Goal: Answer question/provide support: Share knowledge or assist other users

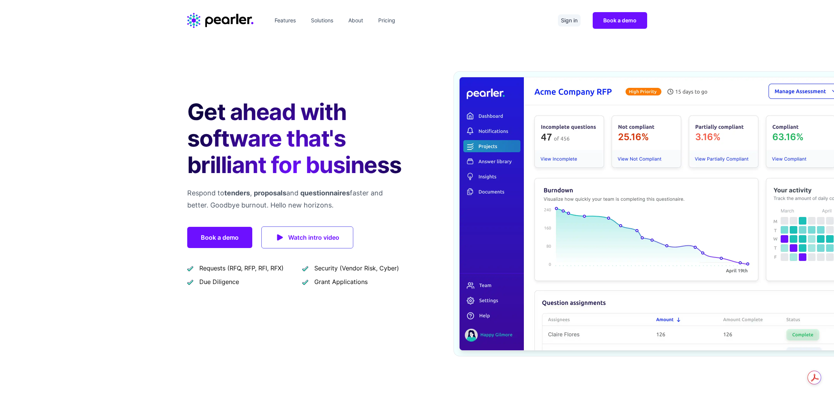
click at [571, 20] on link "Sign in" at bounding box center [569, 20] width 23 height 12
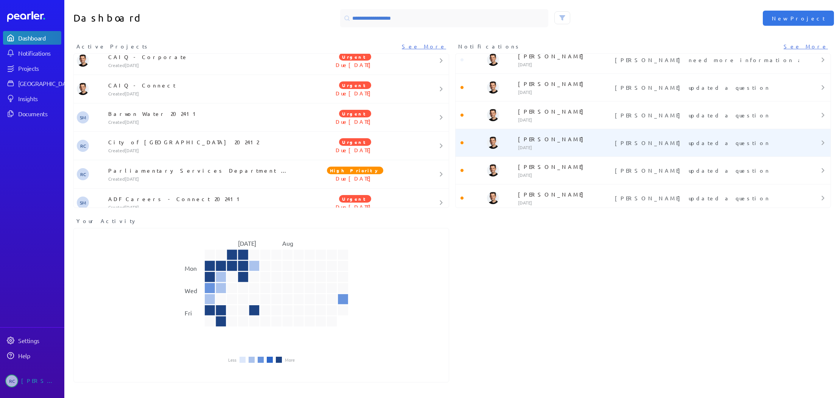
scroll to position [2608, 0]
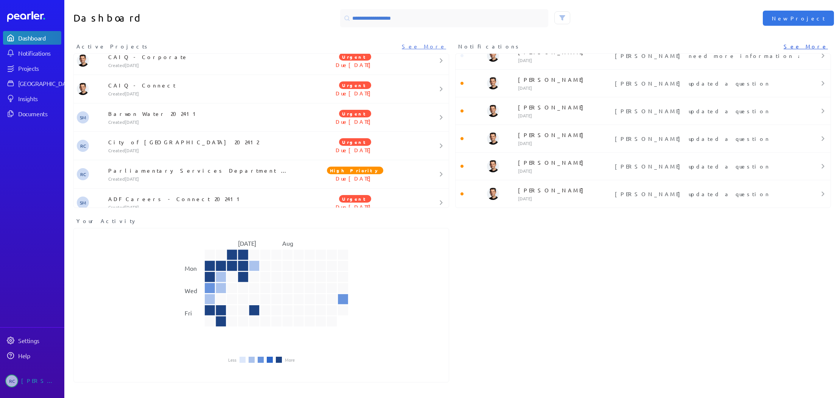
click at [814, 45] on link "See More" at bounding box center [806, 46] width 44 height 8
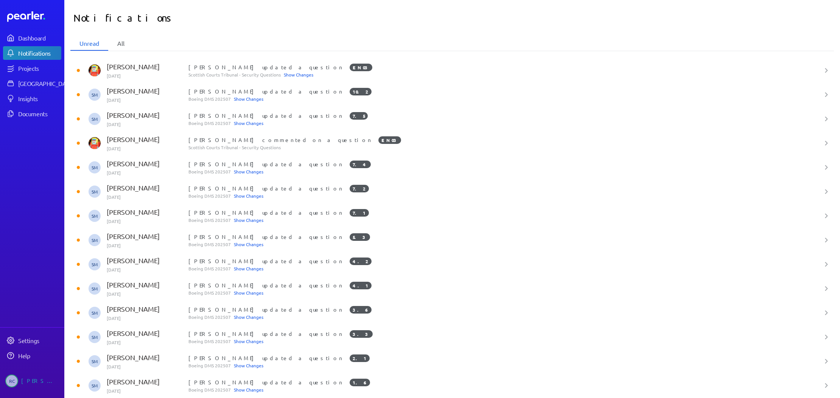
click at [121, 44] on li "All" at bounding box center [120, 43] width 25 height 14
click at [100, 41] on li "Unread" at bounding box center [89, 43] width 38 height 14
click at [123, 40] on li "All" at bounding box center [120, 43] width 25 height 14
drag, startPoint x: 40, startPoint y: 39, endPoint x: 58, endPoint y: 44, distance: 17.6
click at [40, 39] on div "Dashboard" at bounding box center [39, 38] width 42 height 8
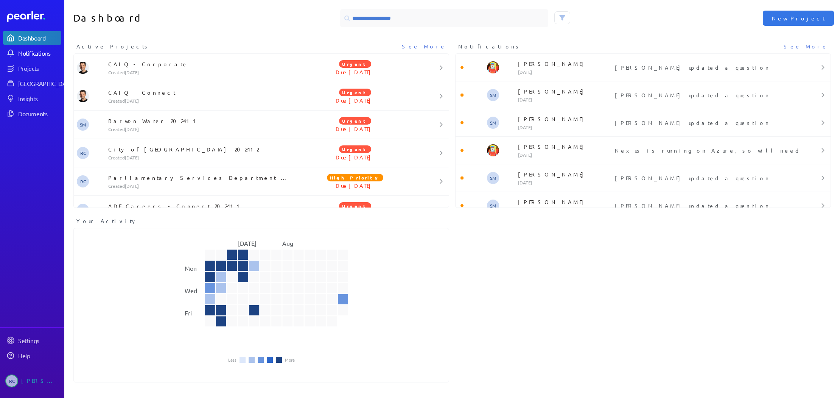
click at [48, 51] on div "Notifications" at bounding box center [39, 53] width 42 height 8
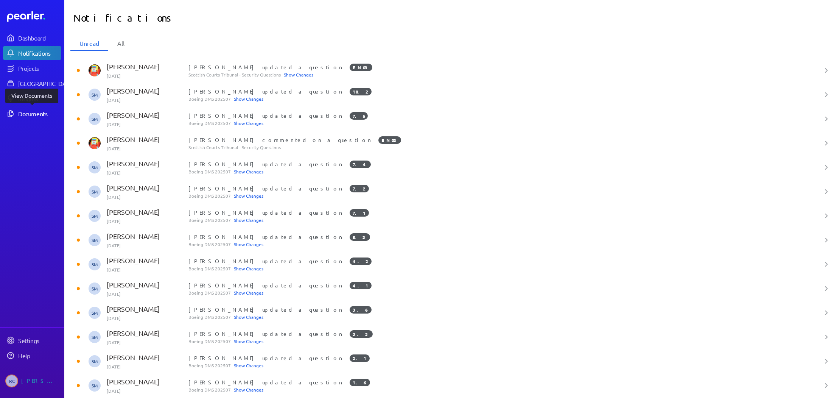
click at [41, 113] on div "Documents" at bounding box center [39, 114] width 42 height 8
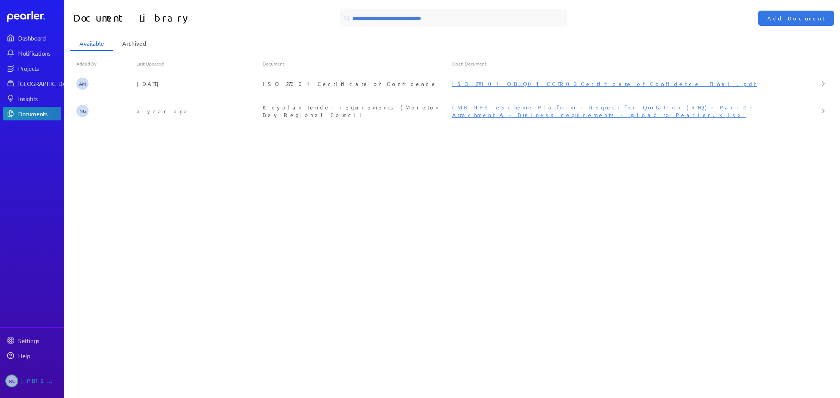
click at [145, 40] on li "Archived" at bounding box center [134, 43] width 42 height 14
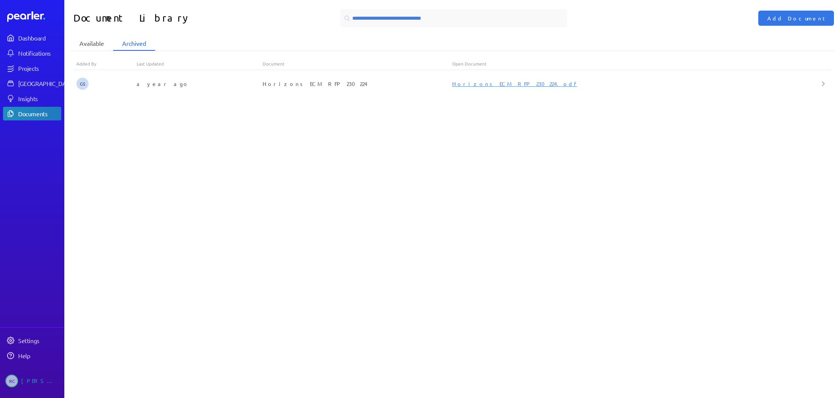
drag, startPoint x: 98, startPoint y: 43, endPoint x: 103, endPoint y: 43, distance: 4.9
click at [98, 43] on li "Available" at bounding box center [91, 43] width 43 height 14
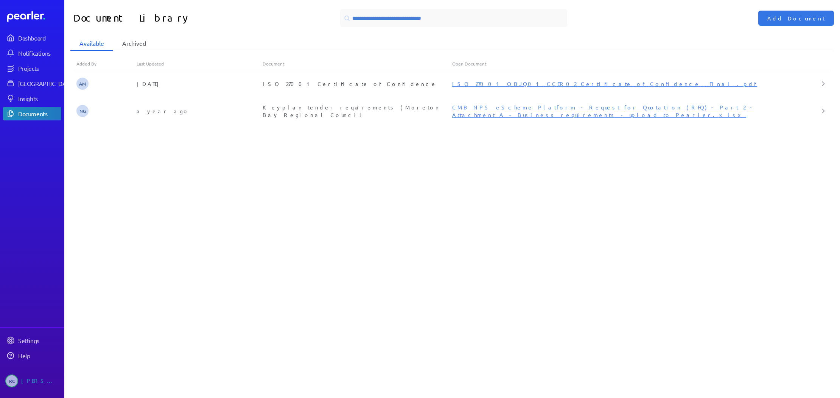
click at [135, 45] on li "Archived" at bounding box center [134, 43] width 42 height 14
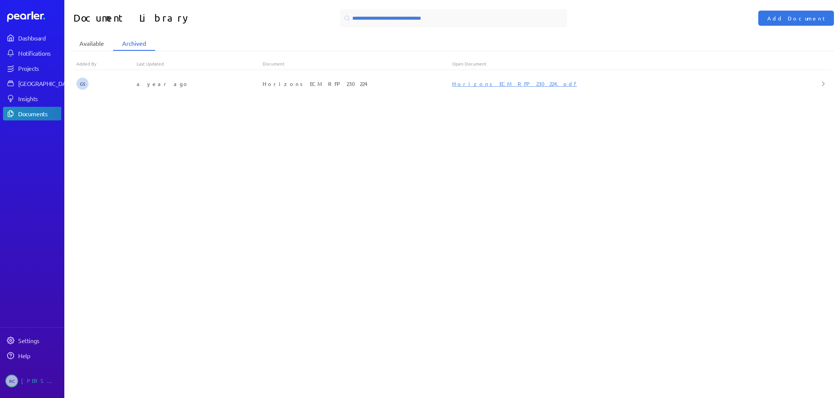
click at [95, 44] on li "Available" at bounding box center [91, 43] width 43 height 14
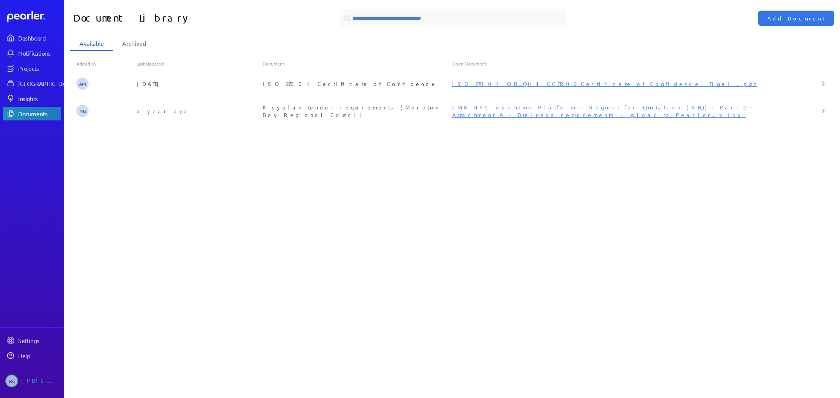
click at [12, 97] on icon at bounding box center [11, 99] width 8 height 8
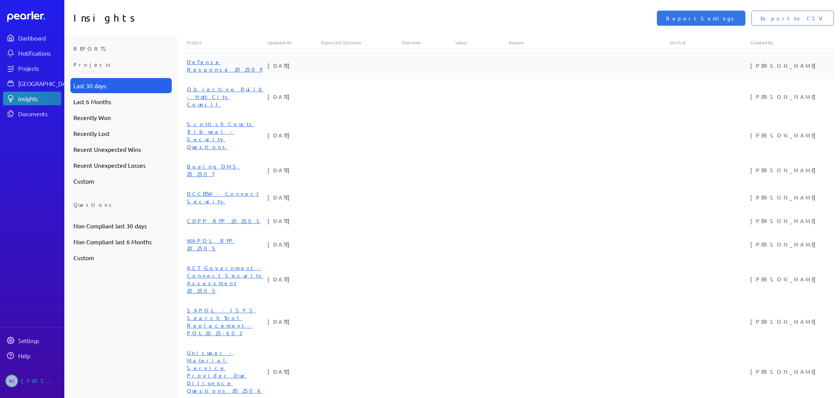
click at [223, 63] on link "Defense Response 202509" at bounding box center [224, 65] width 75 height 14
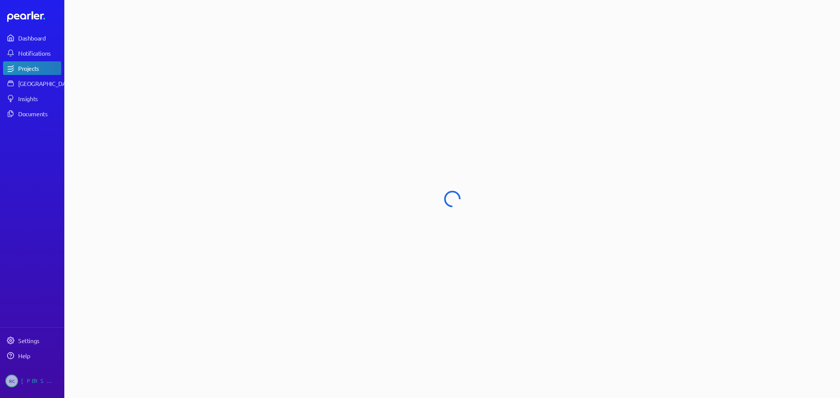
select select "****"
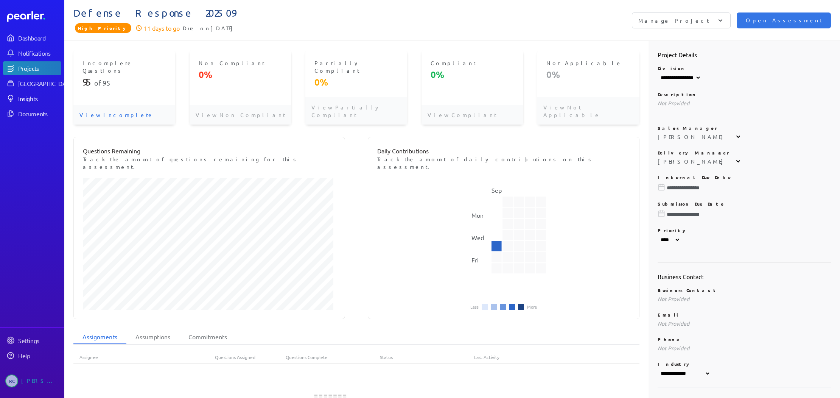
click at [34, 97] on div "Insights" at bounding box center [39, 99] width 42 height 8
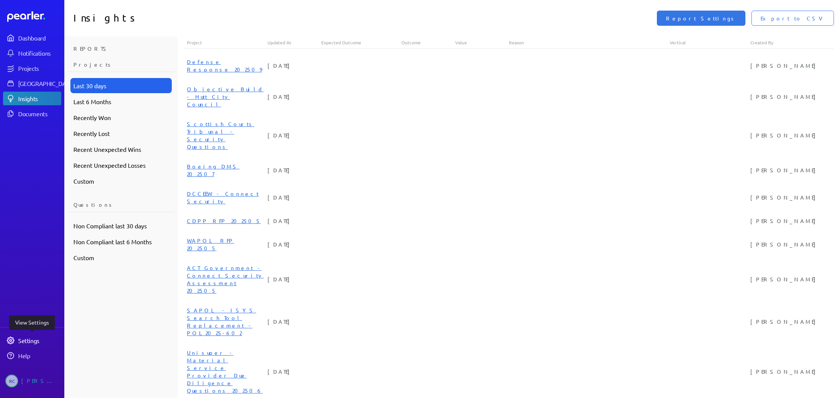
click at [28, 338] on div "Settings" at bounding box center [39, 340] width 42 height 8
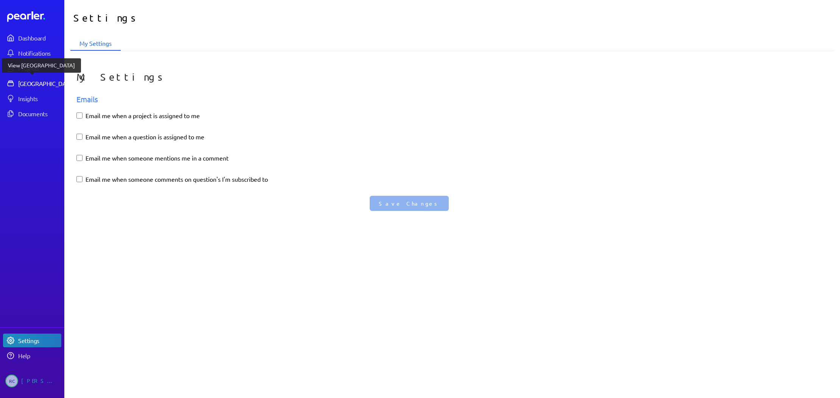
click at [34, 86] on div "[GEOGRAPHIC_DATA]" at bounding box center [46, 83] width 56 height 8
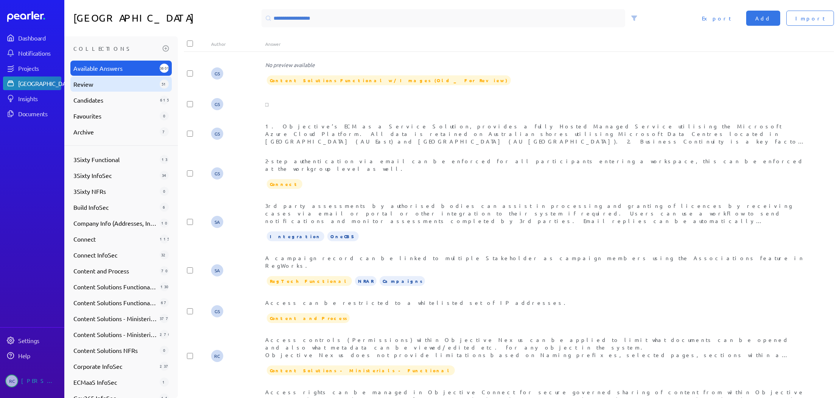
click at [112, 87] on span "Review" at bounding box center [114, 83] width 83 height 9
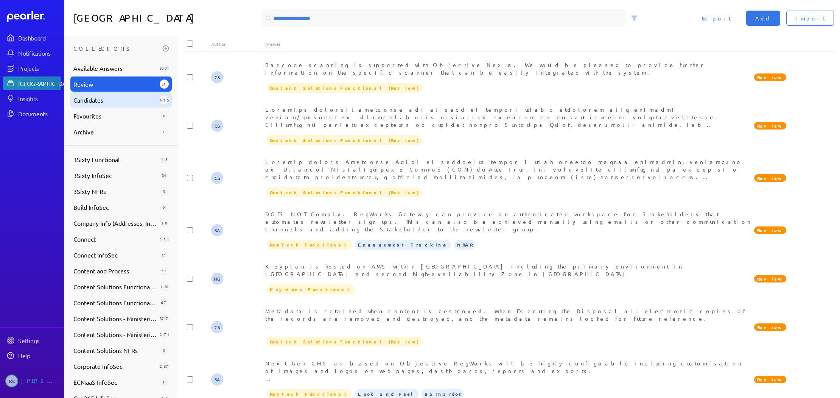
click at [118, 101] on span "Candidates" at bounding box center [114, 99] width 83 height 9
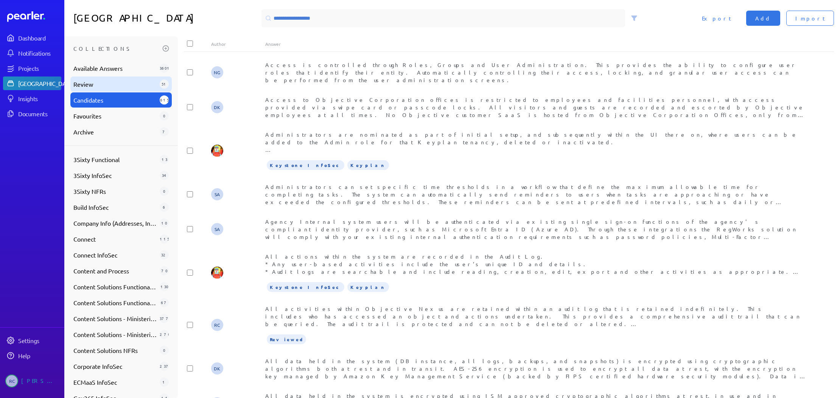
click at [111, 90] on div "Review 51" at bounding box center [120, 83] width 101 height 15
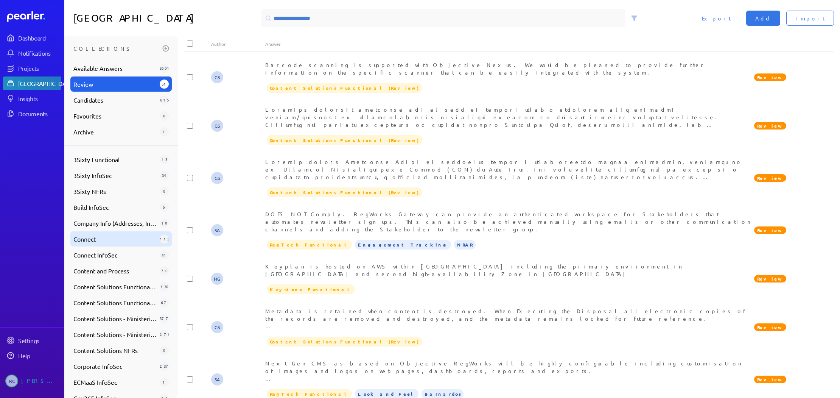
click at [93, 240] on span "Connect" at bounding box center [114, 238] width 83 height 9
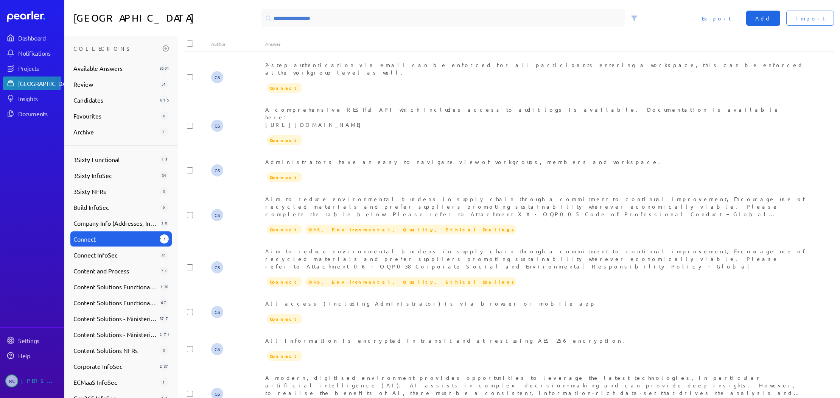
click at [780, 17] on button "Add" at bounding box center [763, 18] width 34 height 15
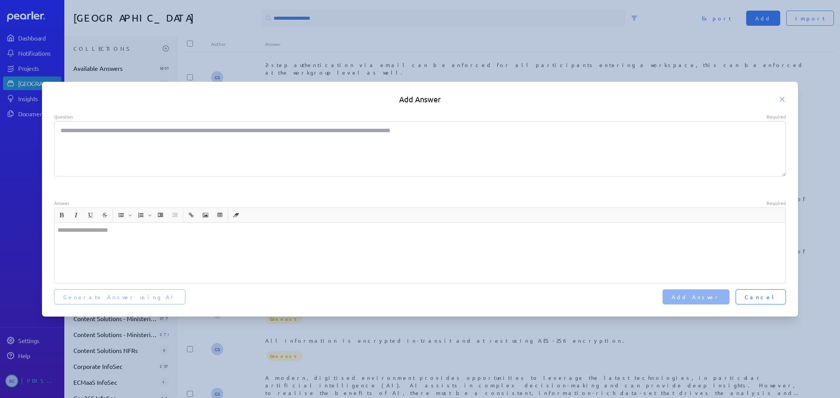
click at [764, 300] on button "Cancel" at bounding box center [761, 296] width 50 height 15
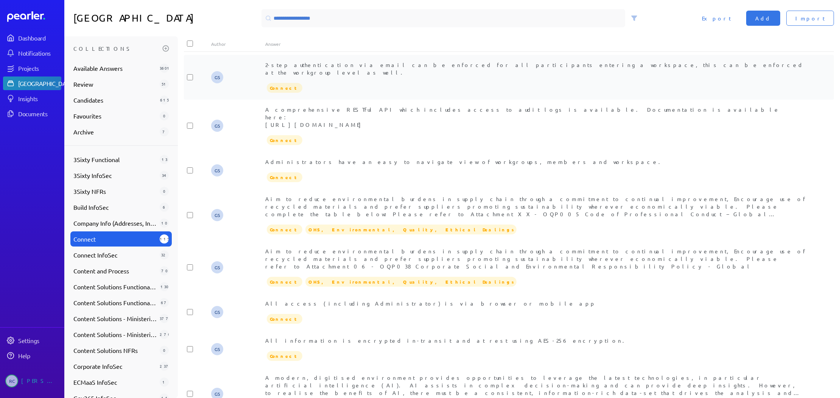
click at [346, 70] on div "2-step authentication via email can be enforced for all participants entering a…" at bounding box center [536, 77] width 542 height 33
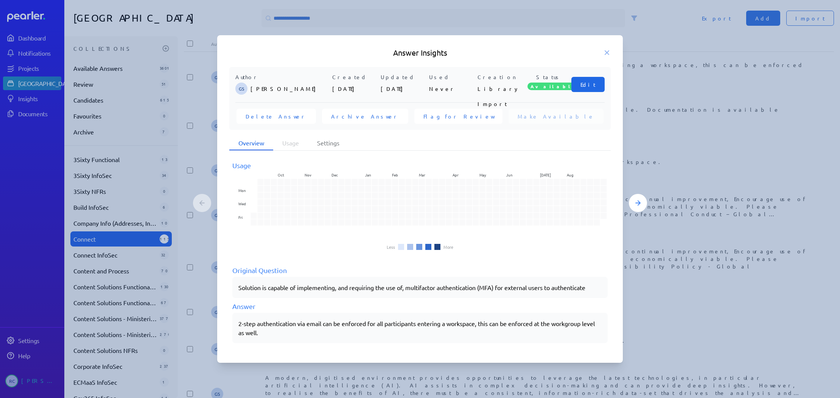
click at [594, 84] on span "Edit" at bounding box center [587, 85] width 15 height 8
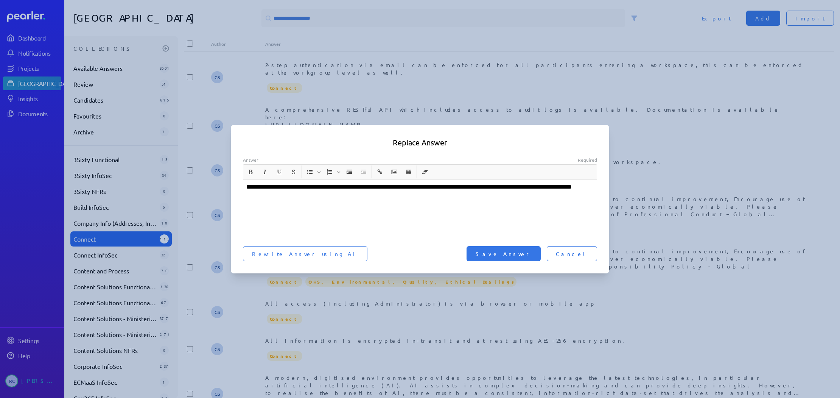
click at [582, 254] on span "Cancel" at bounding box center [572, 254] width 32 height 8
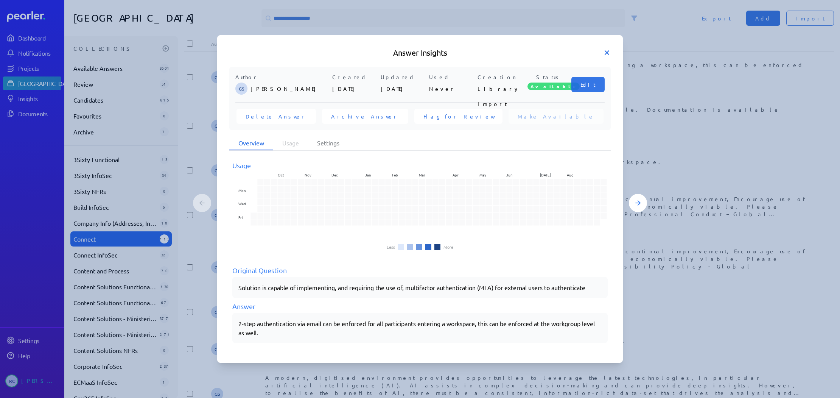
click at [606, 54] on icon at bounding box center [607, 53] width 8 height 8
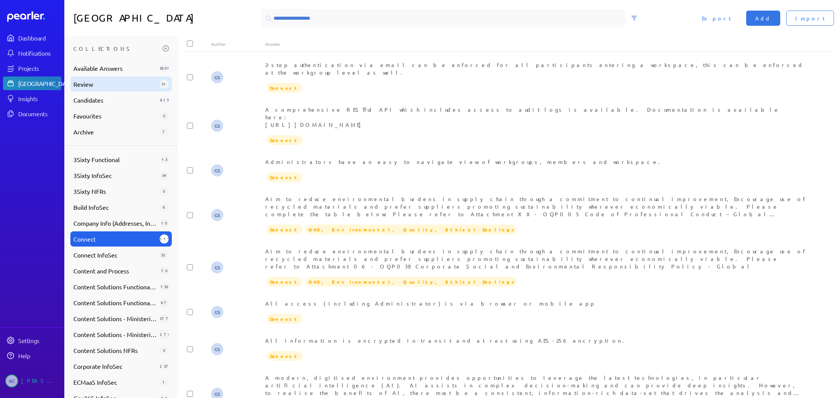
click at [96, 88] on span "Review" at bounding box center [114, 83] width 83 height 9
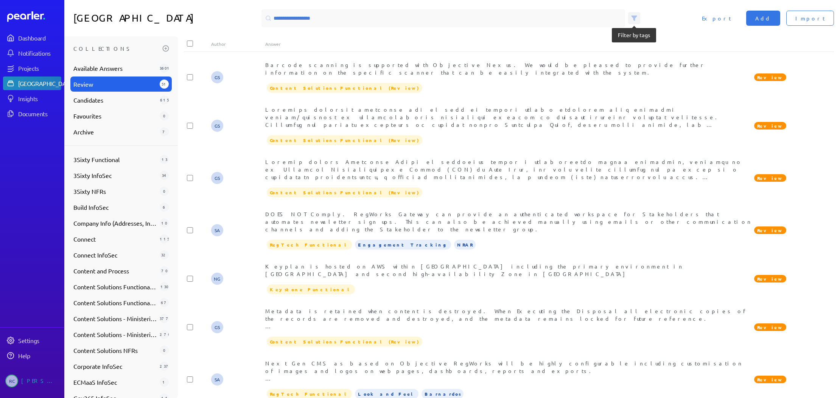
click at [635, 19] on icon at bounding box center [634, 18] width 6 height 6
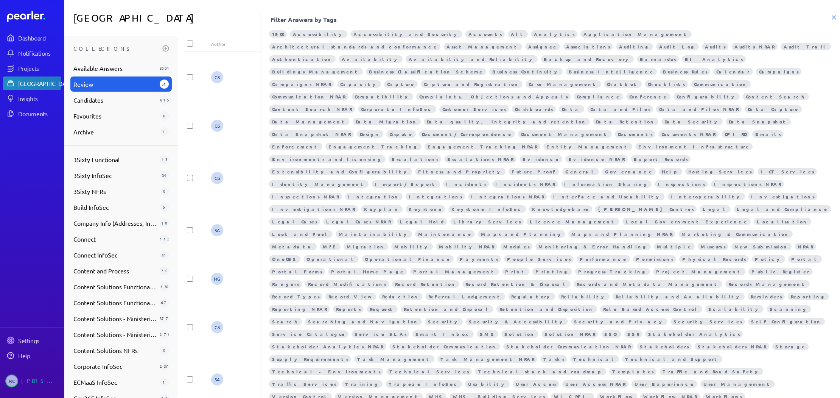
click at [383, 380] on span "Training" at bounding box center [362, 384] width 40 height 8
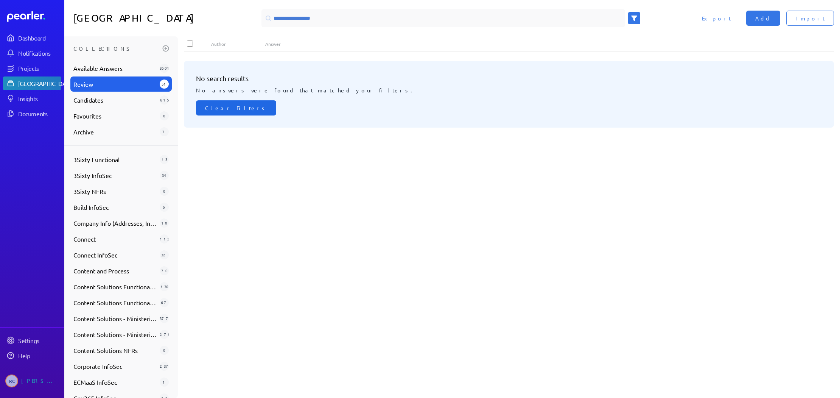
click at [221, 104] on span "Clear Filters" at bounding box center [236, 108] width 62 height 8
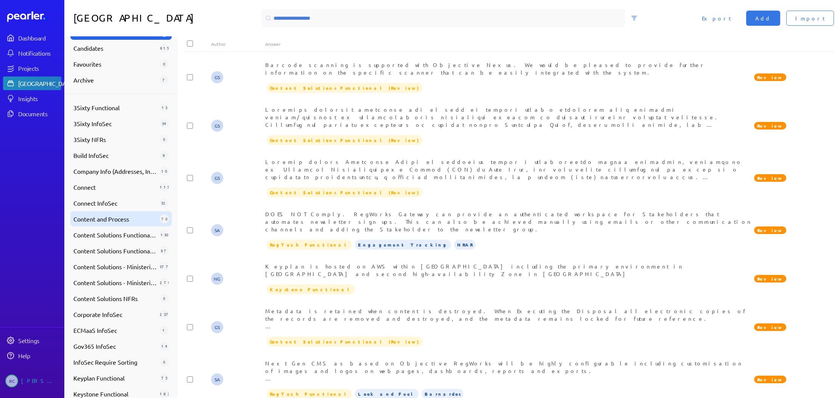
scroll to position [48, 0]
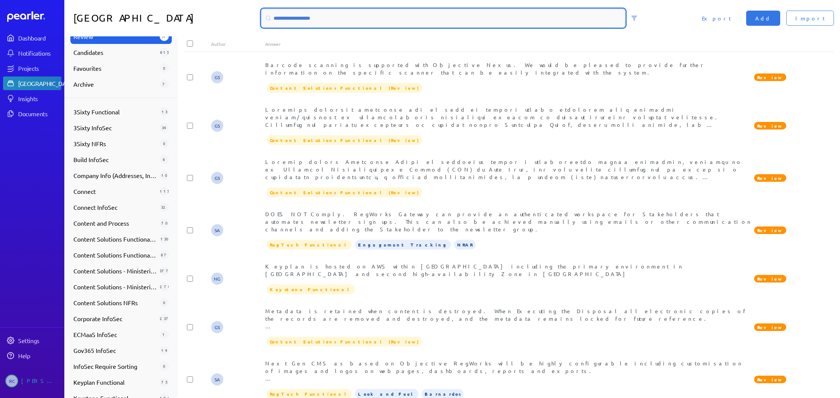
click at [337, 18] on input at bounding box center [443, 18] width 364 height 18
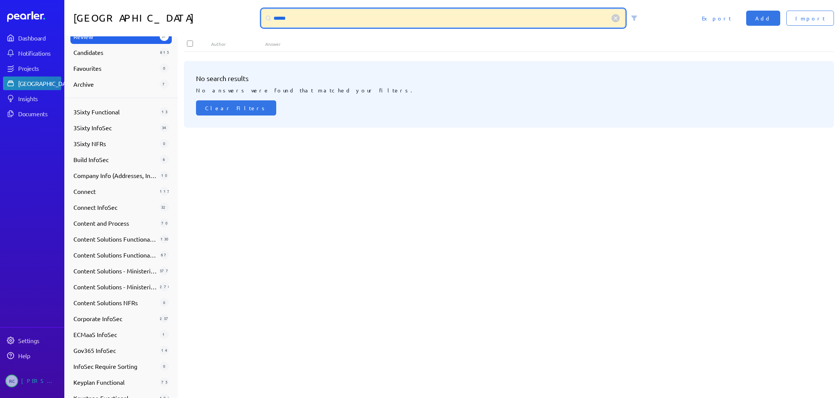
type input "******"
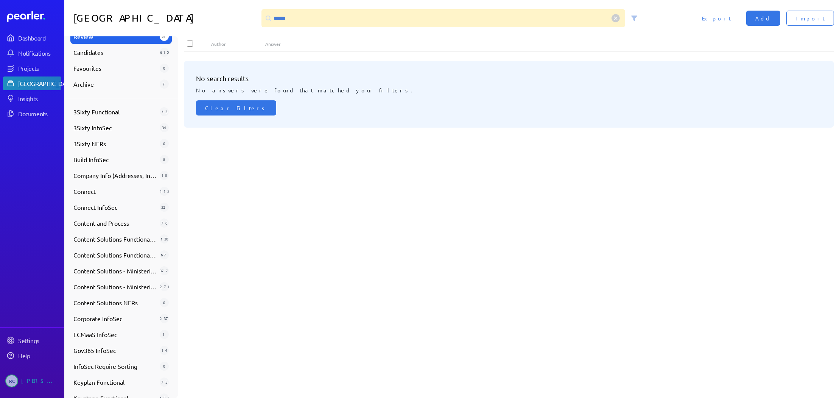
click at [615, 20] on circle at bounding box center [615, 18] width 8 height 8
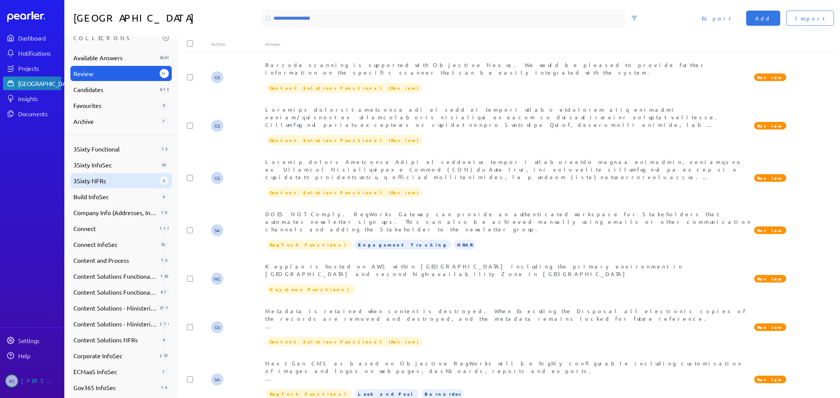
scroll to position [0, 0]
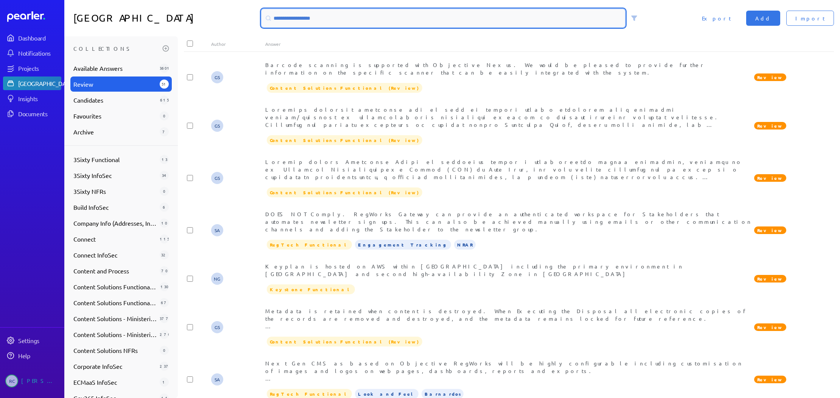
click at [288, 19] on input at bounding box center [443, 18] width 364 height 18
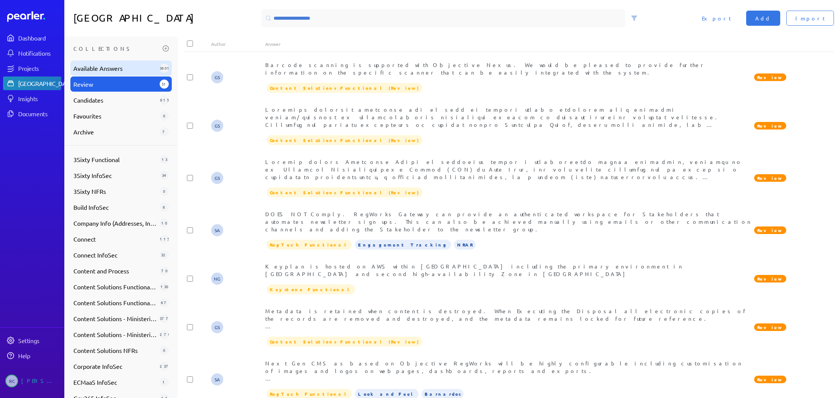
click at [108, 65] on span "Available Answers" at bounding box center [114, 68] width 83 height 9
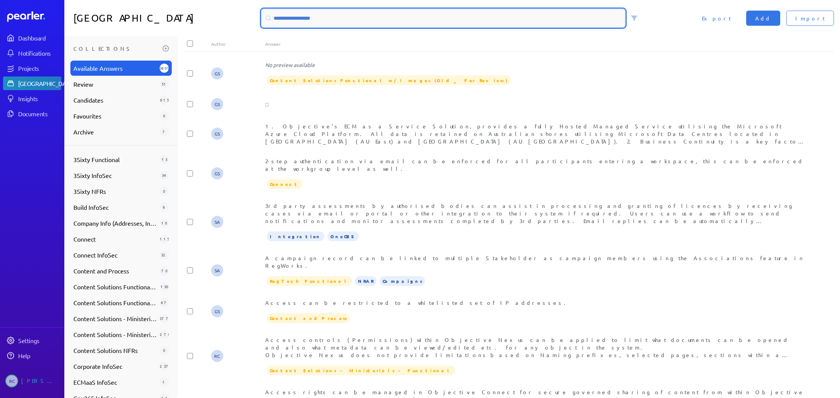
click at [309, 21] on input at bounding box center [443, 18] width 364 height 18
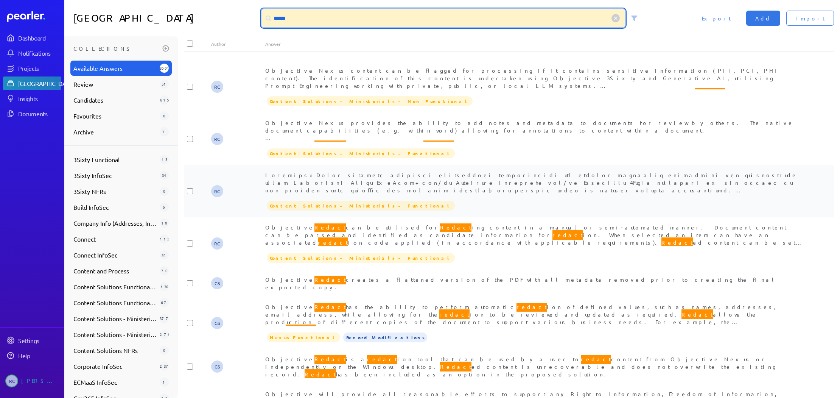
scroll to position [984, 0]
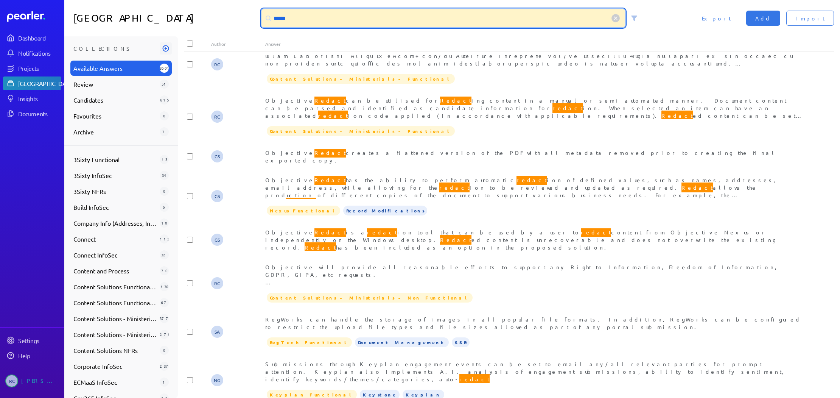
type input "******"
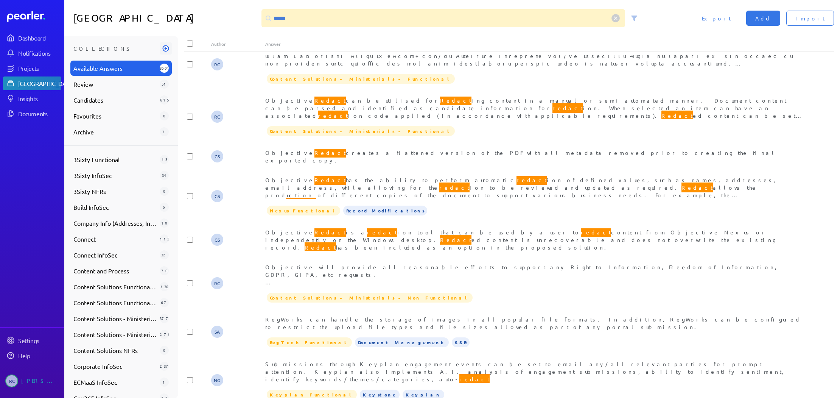
click at [162, 47] on icon at bounding box center [166, 49] width 8 height 8
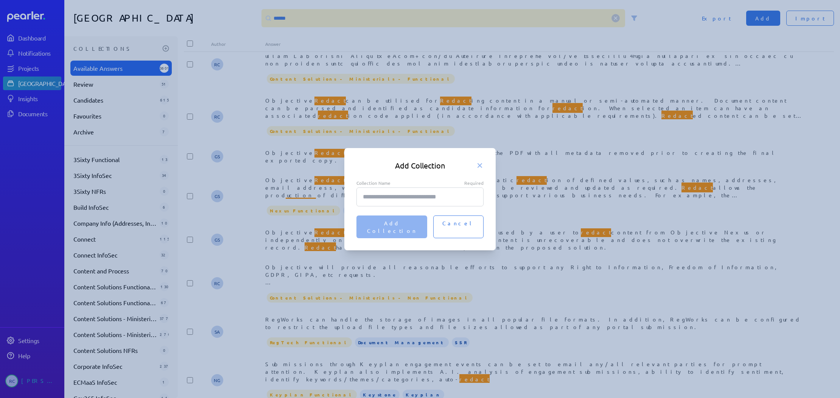
click at [389, 206] on input "Collection Name Required" at bounding box center [419, 196] width 127 height 19
type input "******"
click at [418, 226] on span "Add Collection" at bounding box center [392, 226] width 53 height 15
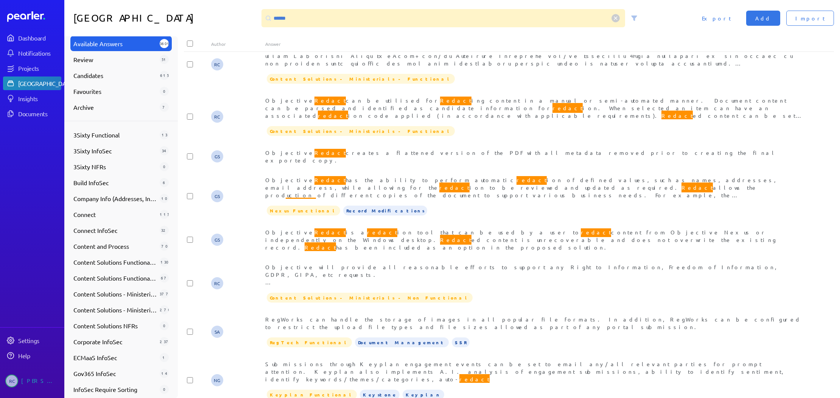
scroll to position [189, 0]
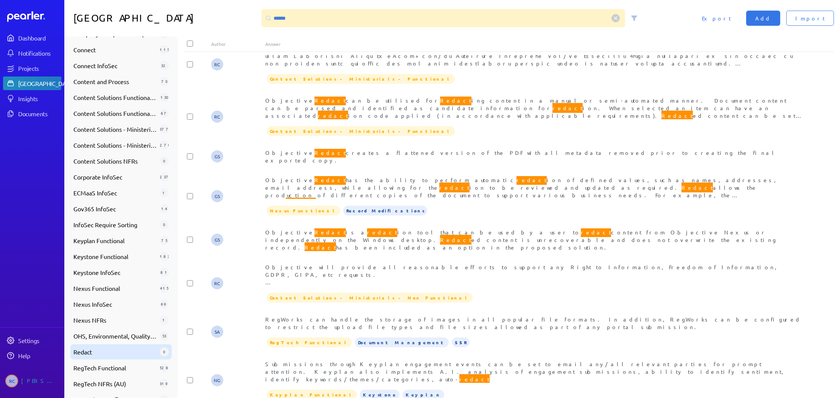
click at [90, 352] on span "Redact" at bounding box center [114, 351] width 83 height 9
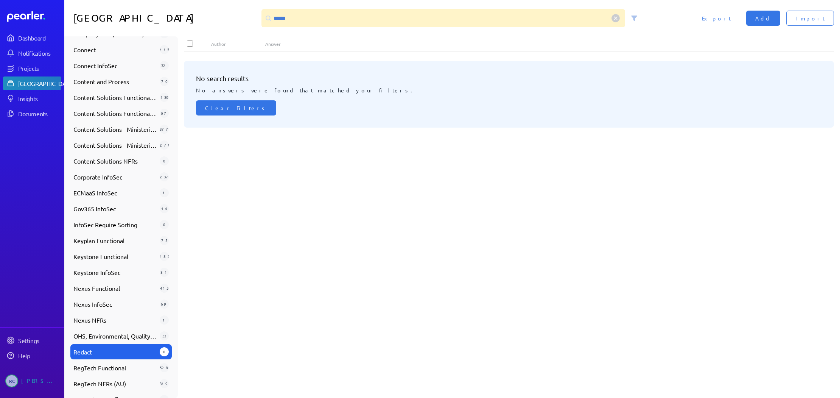
click at [87, 353] on span "Redact" at bounding box center [114, 351] width 83 height 9
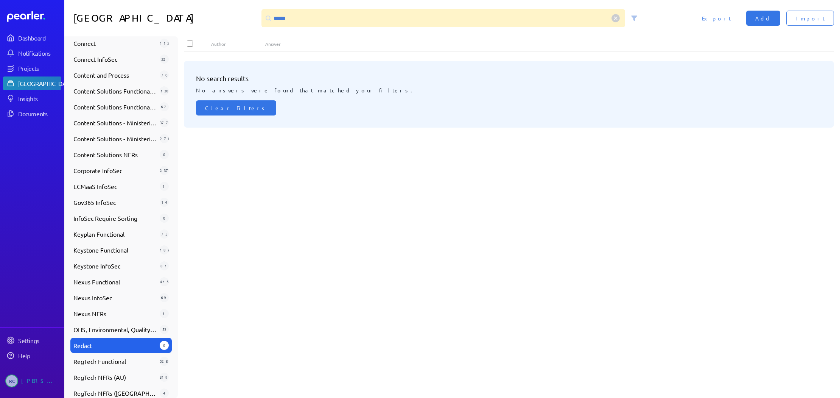
scroll to position [253, 0]
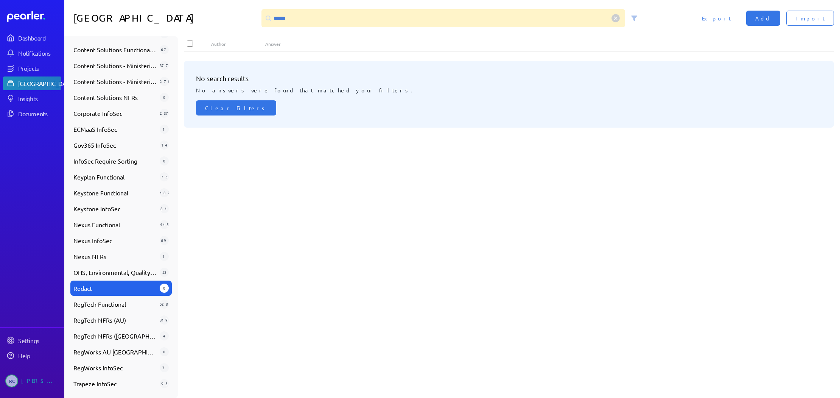
click at [88, 289] on span "Redact" at bounding box center [114, 287] width 83 height 9
click at [110, 288] on span "Redact" at bounding box center [114, 287] width 83 height 9
click at [160, 288] on icon at bounding box center [164, 288] width 8 height 8
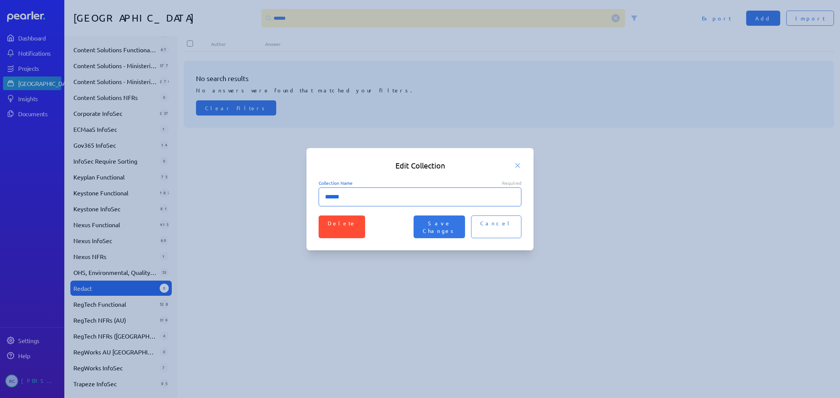
click at [380, 204] on input "******" at bounding box center [420, 196] width 203 height 19
click at [362, 202] on input "**********" at bounding box center [420, 196] width 203 height 19
click at [392, 203] on input "**********" at bounding box center [420, 196] width 203 height 19
type input "**********"
click at [456, 227] on span "Save Changes" at bounding box center [439, 226] width 33 height 15
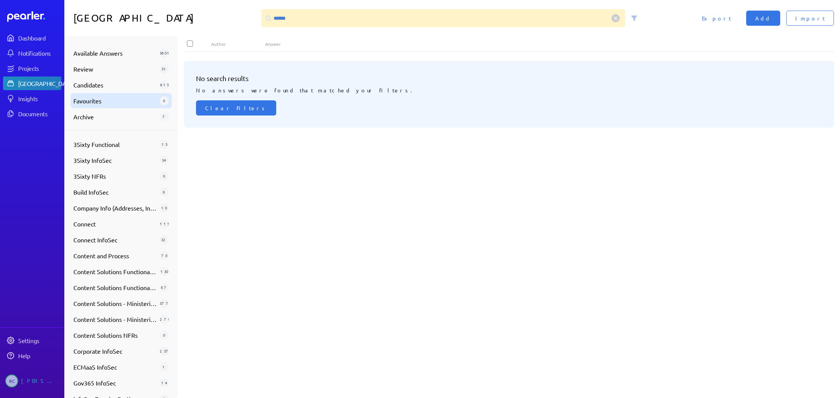
scroll to position [0, 0]
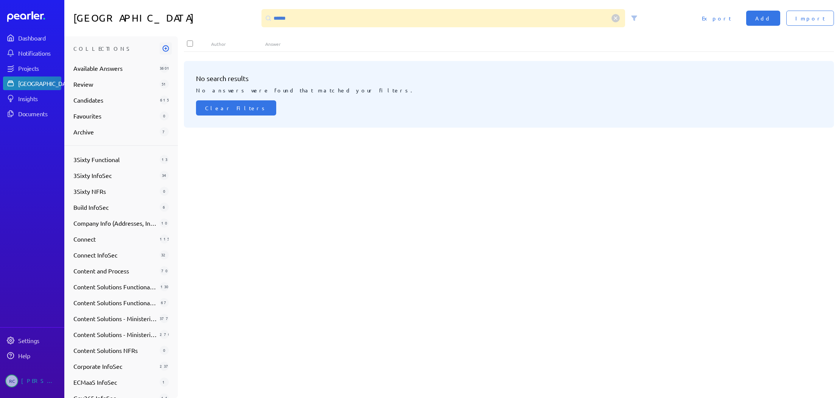
click at [162, 48] on icon at bounding box center [166, 49] width 8 height 8
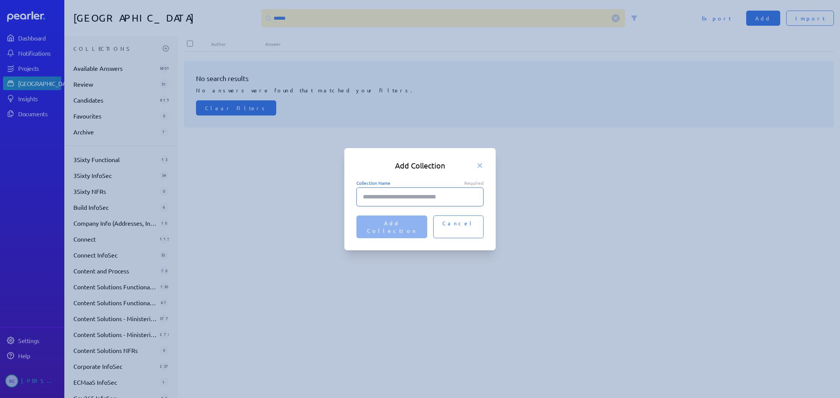
click at [375, 205] on input "Collection Name Required" at bounding box center [419, 196] width 127 height 19
click at [375, 202] on input "**********" at bounding box center [419, 196] width 127 height 19
type input "**********"
click at [418, 227] on span "Add Collection" at bounding box center [392, 226] width 53 height 15
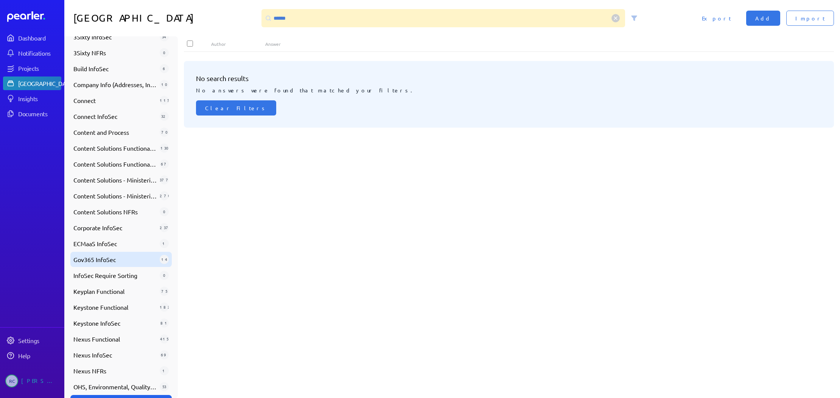
scroll to position [227, 0]
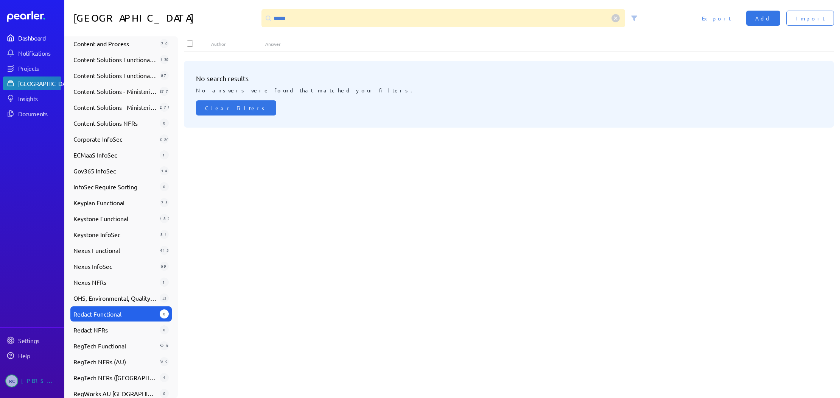
click at [35, 42] on link "Dashboard" at bounding box center [32, 38] width 58 height 14
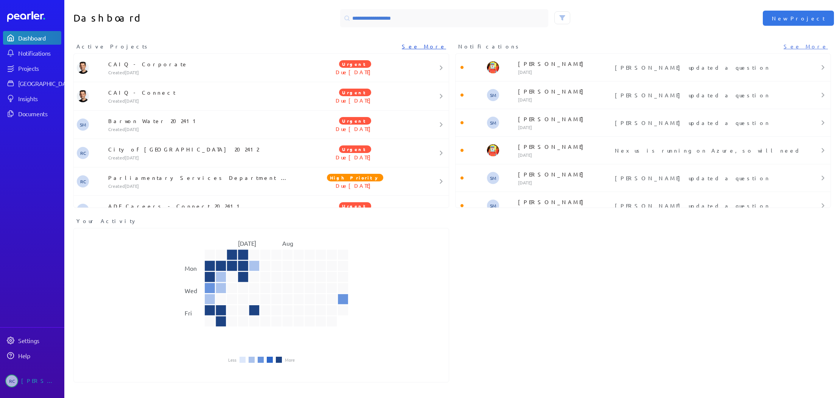
click at [437, 46] on link "See More" at bounding box center [424, 46] width 44 height 8
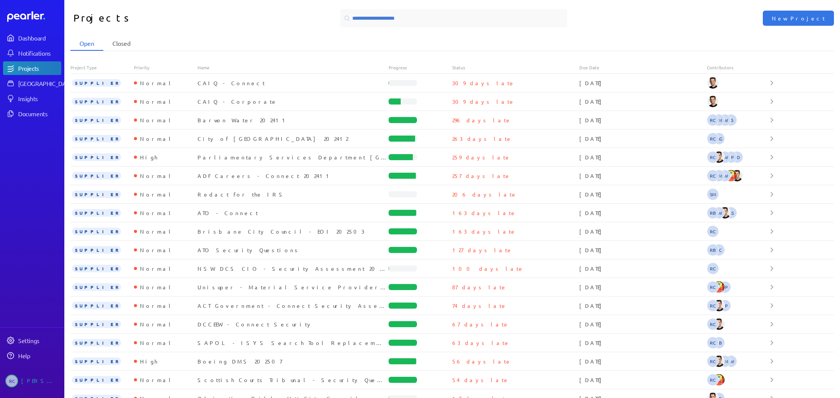
click at [122, 41] on li "Closed" at bounding box center [121, 43] width 36 height 14
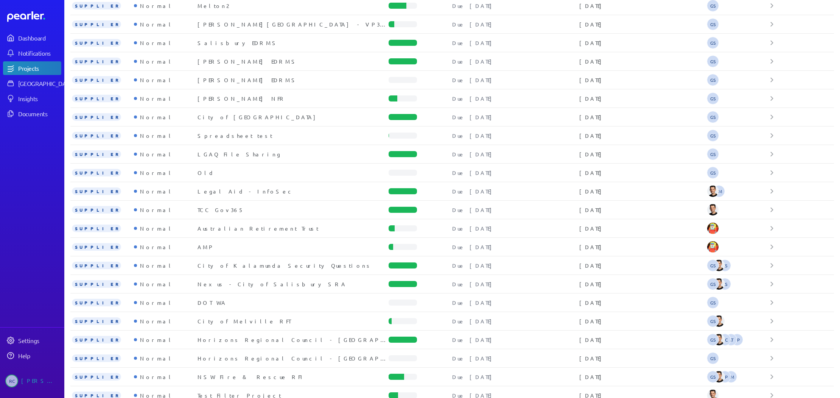
scroll to position [378, 0]
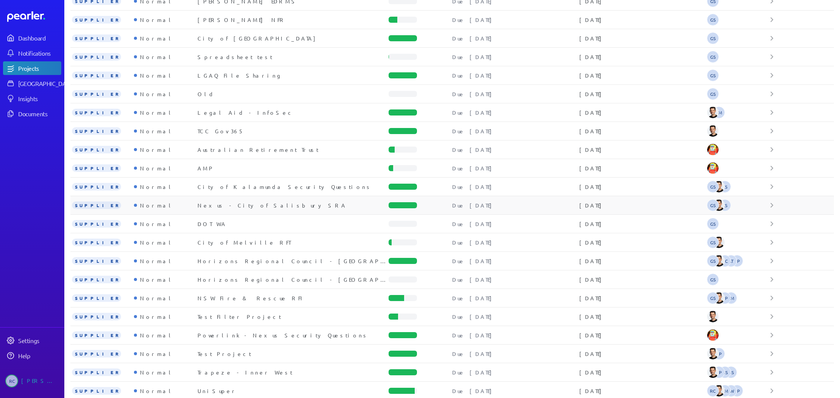
click at [240, 204] on div "Nexus - City of Salisbury SRA" at bounding box center [293, 205] width 191 height 8
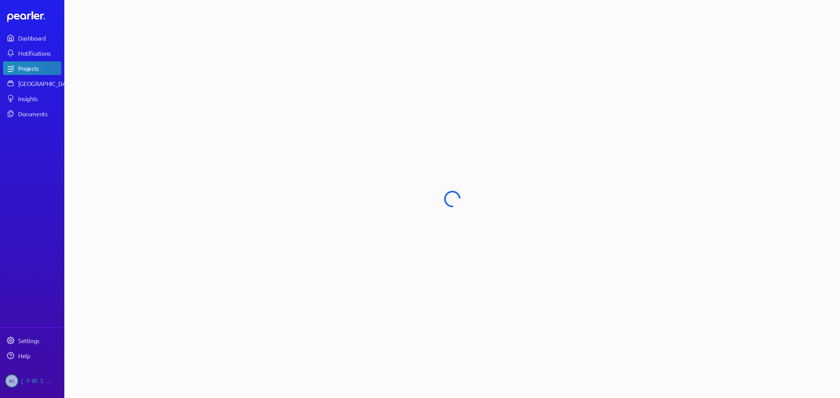
select select "******"
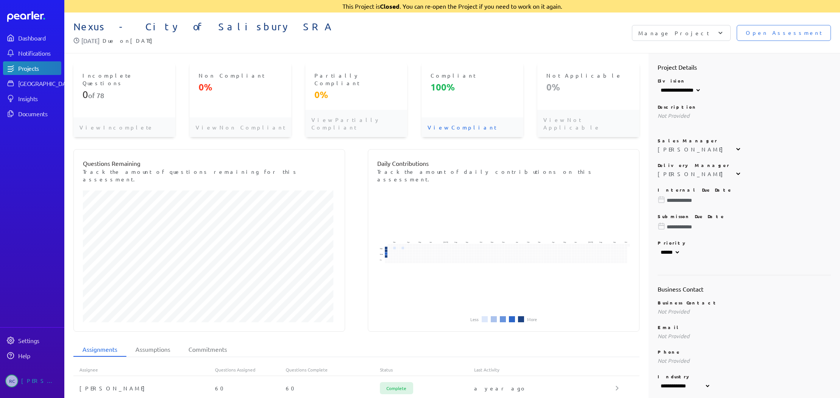
click at [724, 31] on icon at bounding box center [721, 33] width 8 height 8
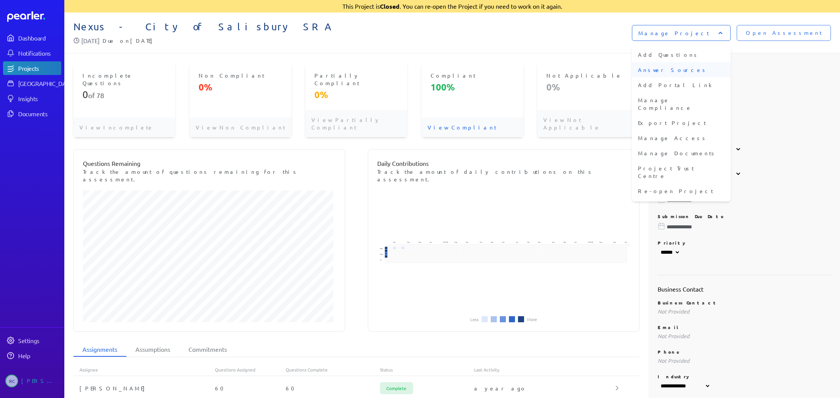
click at [728, 71] on li "Answer Sources" at bounding box center [681, 69] width 99 height 15
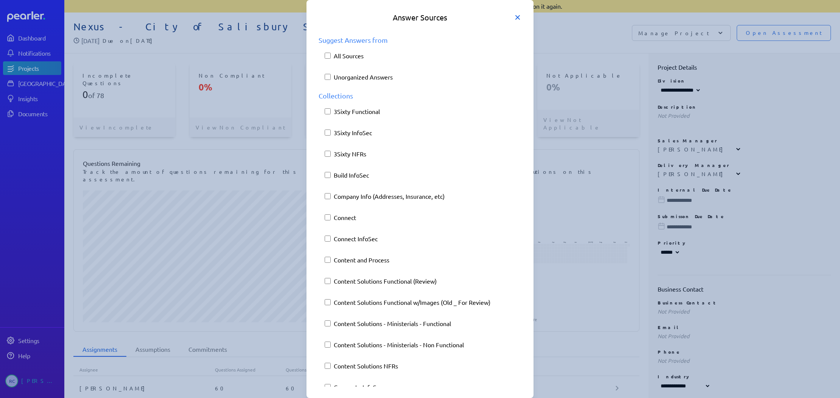
click at [518, 18] on icon at bounding box center [518, 18] width 4 height 4
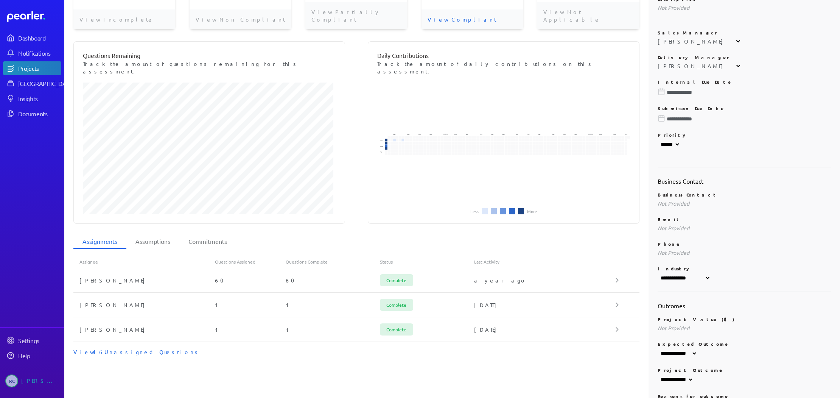
scroll to position [114, 0]
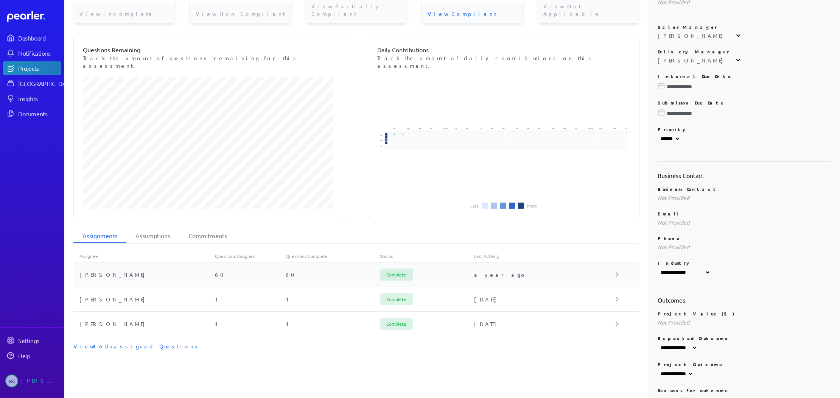
click at [616, 272] on icon at bounding box center [617, 274] width 3 height 5
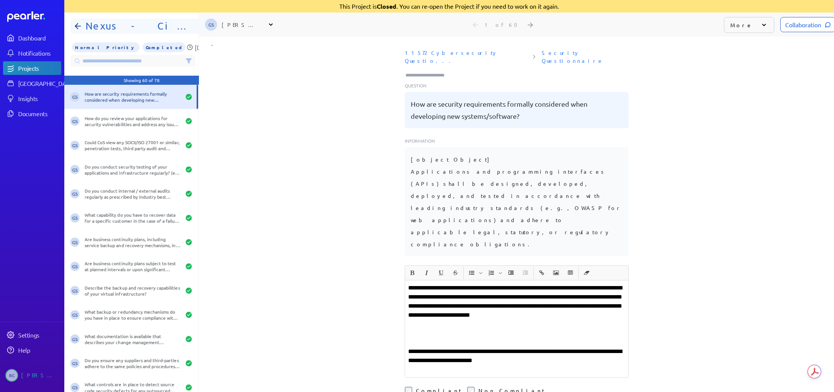
click at [79, 28] on icon at bounding box center [77, 26] width 9 height 9
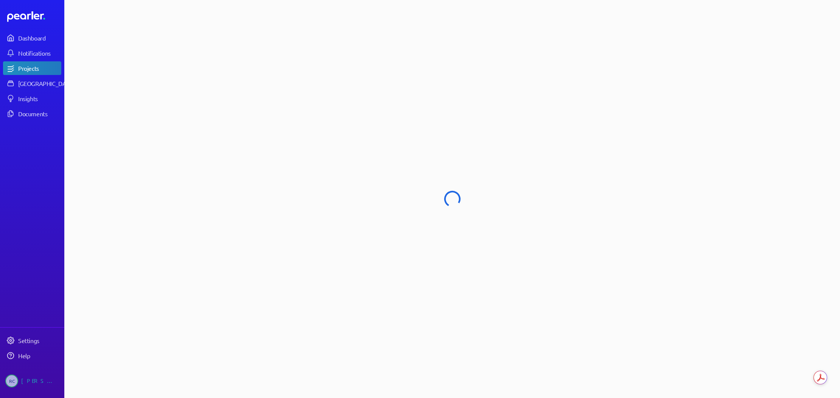
select select "******"
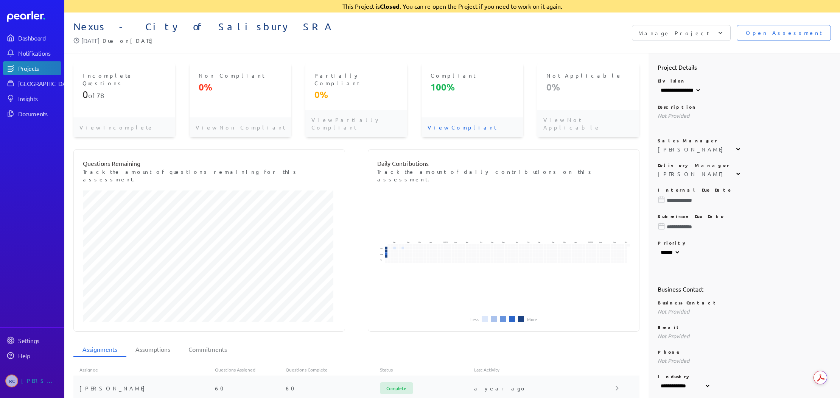
click at [616, 386] on icon at bounding box center [617, 388] width 3 height 5
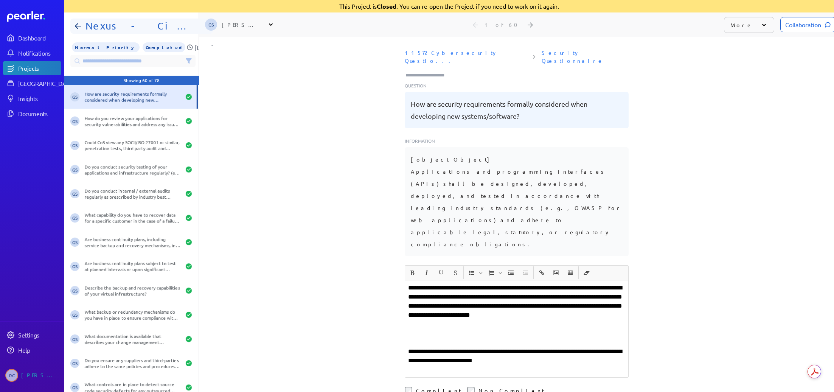
click at [79, 26] on icon at bounding box center [77, 26] width 5 height 0
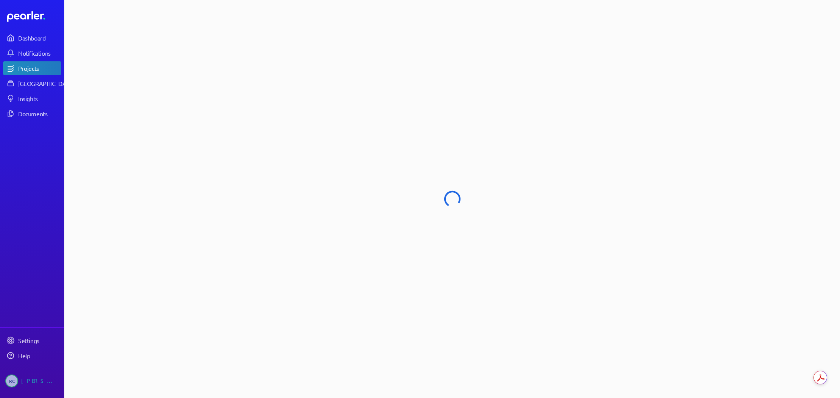
select select "******"
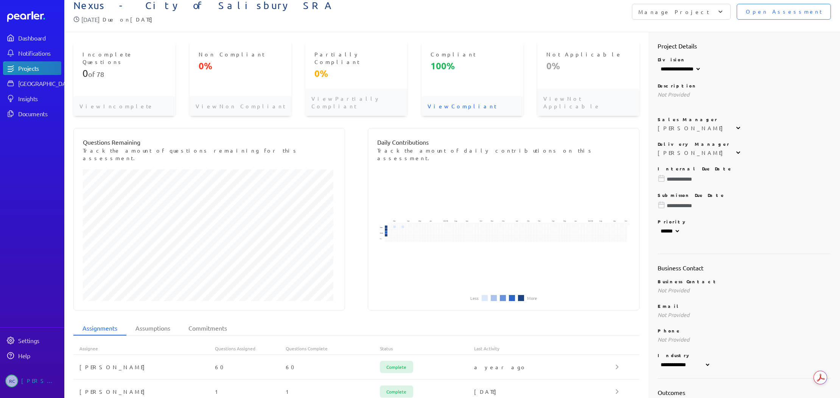
scroll to position [177, 0]
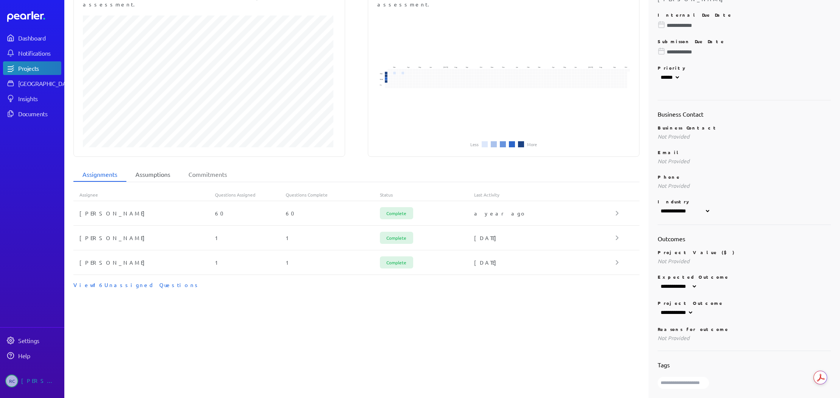
click at [156, 167] on li "Assumptions" at bounding box center [152, 174] width 53 height 14
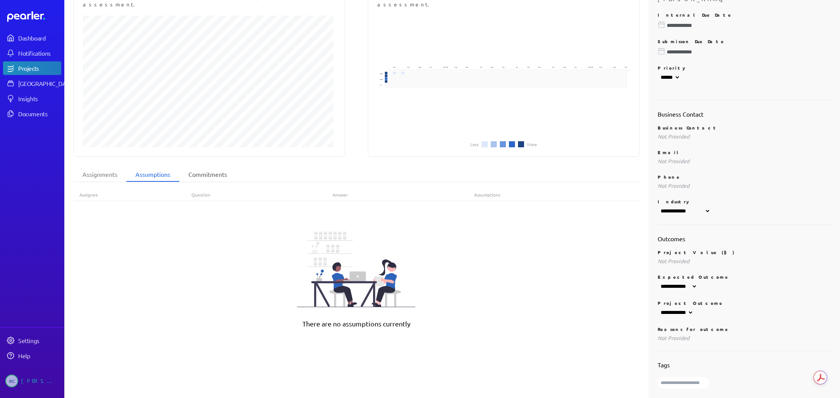
click at [216, 167] on li "Commitments" at bounding box center [207, 174] width 57 height 14
click at [164, 167] on li "Assumptions" at bounding box center [152, 174] width 53 height 14
click at [212, 167] on li "Commitments" at bounding box center [207, 174] width 57 height 14
click at [144, 167] on li "Assumptions" at bounding box center [152, 174] width 53 height 14
drag, startPoint x: 102, startPoint y: 150, endPoint x: 194, endPoint y: 147, distance: 92.0
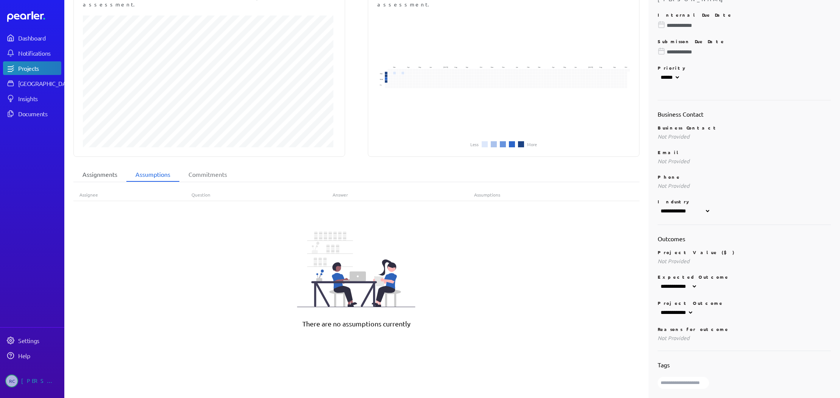
click at [102, 167] on li "Assignments" at bounding box center [99, 174] width 53 height 14
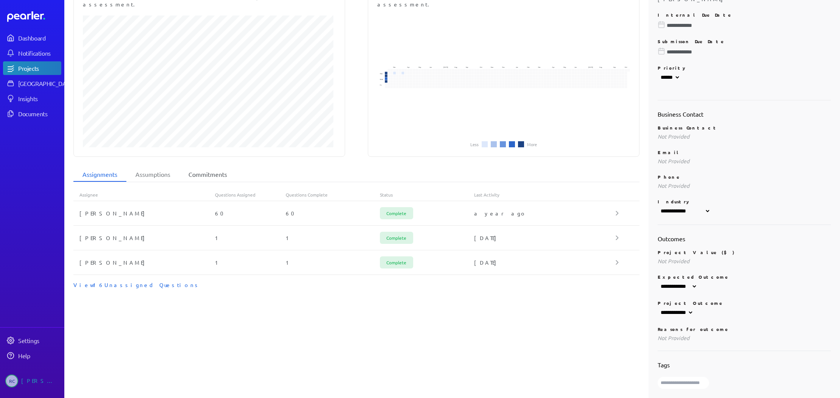
click at [229, 167] on li "Commitments" at bounding box center [207, 174] width 57 height 14
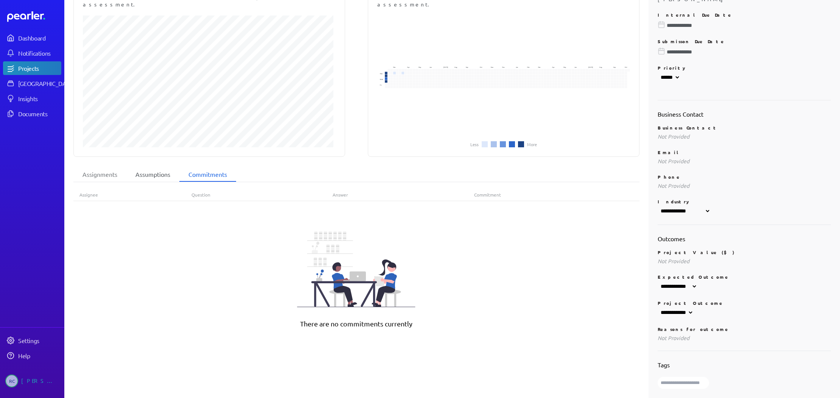
click at [154, 167] on li "Assumptions" at bounding box center [152, 174] width 53 height 14
click at [101, 167] on li "Assignments" at bounding box center [99, 174] width 53 height 14
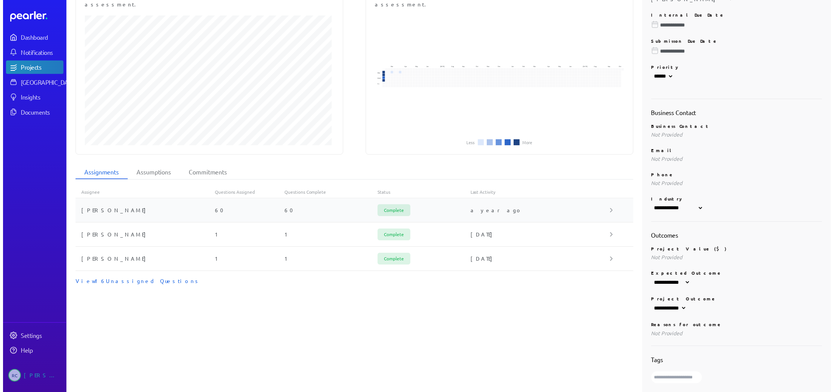
scroll to position [0, 0]
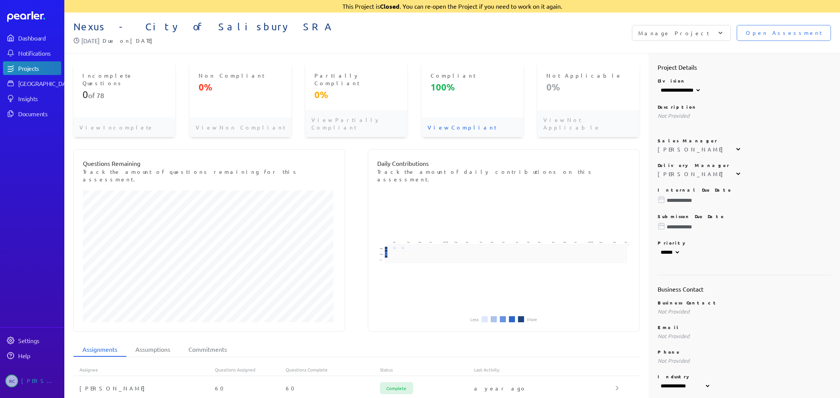
click at [455, 117] on p "View Compliant" at bounding box center [473, 127] width 102 height 20
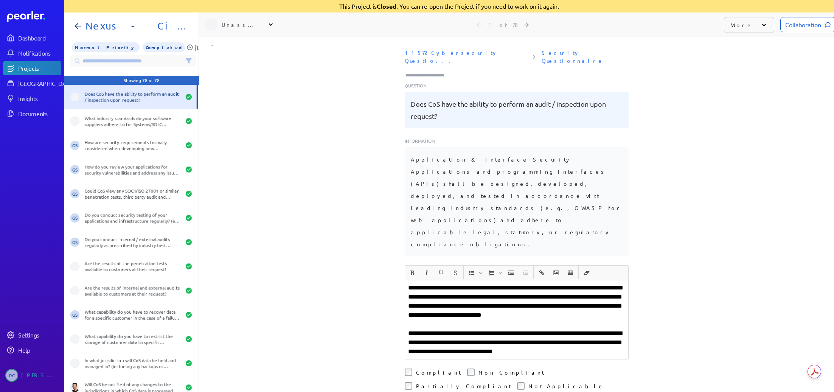
scroll to position [0, 6]
click at [207, 63] on icon at bounding box center [207, 61] width 1 height 6
click at [186, 61] on icon at bounding box center [188, 61] width 5 height 5
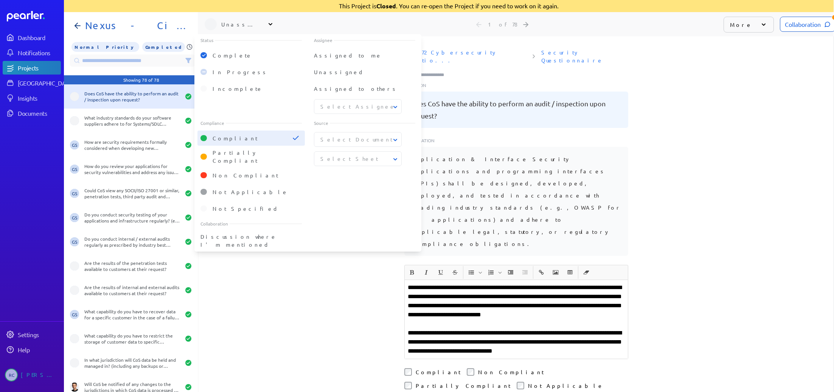
scroll to position [6, 0]
drag, startPoint x: 334, startPoint y: 293, endPoint x: 333, endPoint y: 284, distance: 9.6
click at [334, 293] on div "**********" at bounding box center [516, 214] width 635 height 356
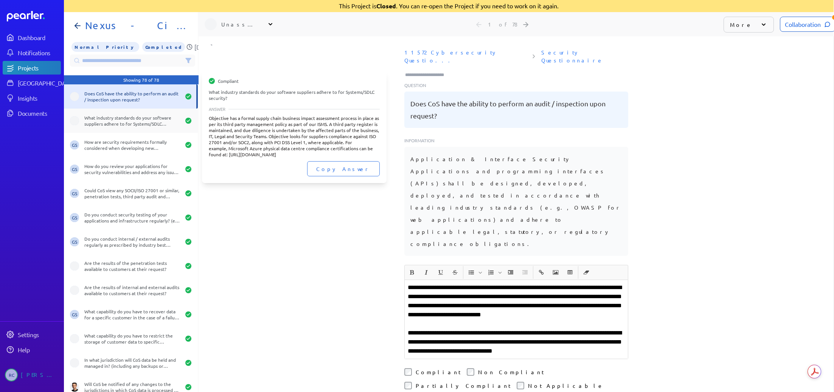
click at [134, 116] on div "What industry standards do your software suppliers adhere to for Systems/SDLC s…" at bounding box center [132, 121] width 96 height 12
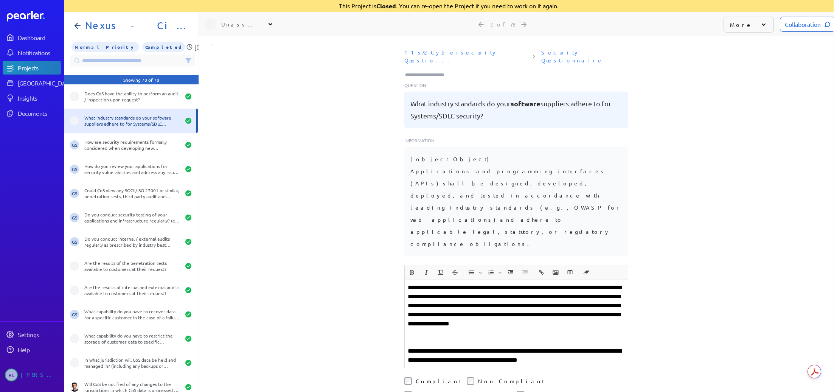
click at [760, 21] on icon at bounding box center [764, 25] width 8 height 8
click at [688, 112] on div "11572 Cybersecurity Questio... Security Questionnaire Question What industry st…" at bounding box center [516, 154] width 635 height 219
click at [533, 54] on icon at bounding box center [534, 56] width 3 height 5
click at [792, 21] on div "Collaboration" at bounding box center [807, 24] width 55 height 15
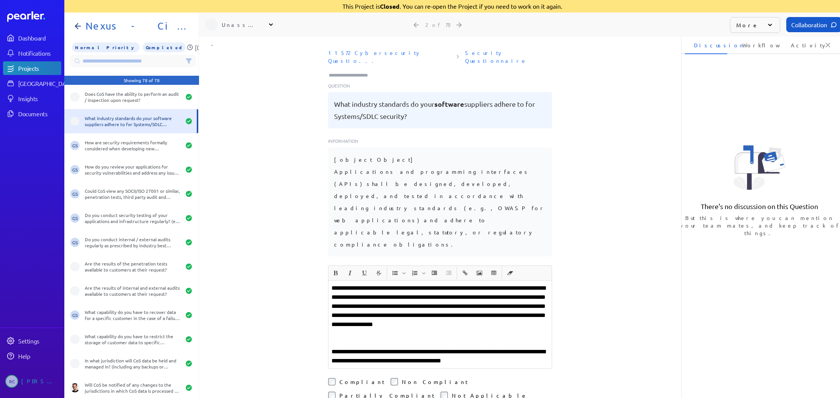
scroll to position [0, 3]
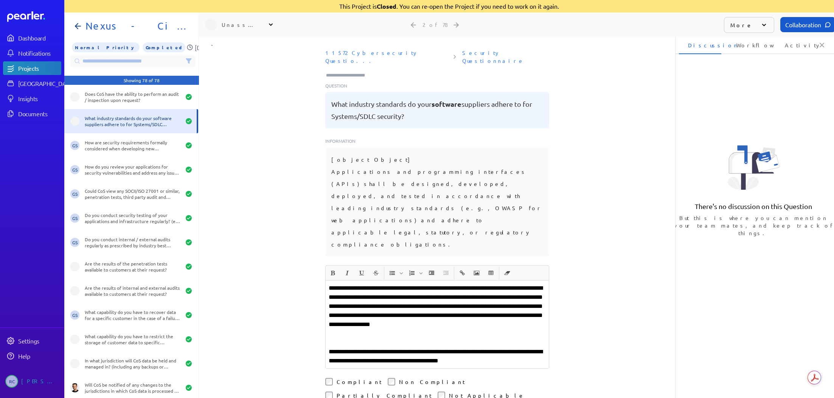
click at [750, 43] on li "Workflow" at bounding box center [749, 45] width 42 height 18
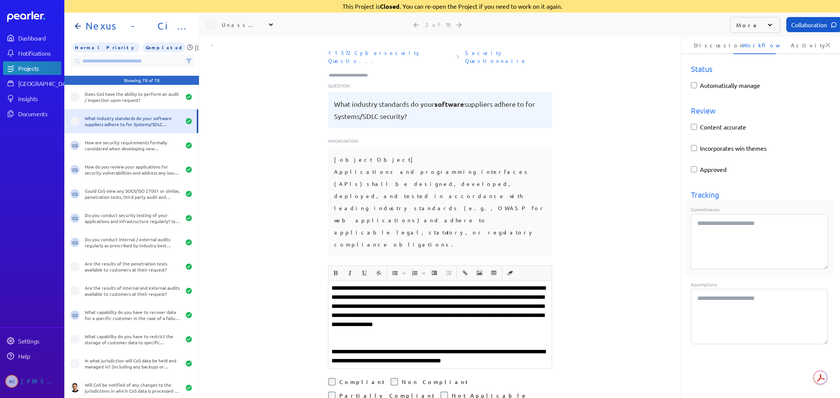
type textarea "*"
click at [807, 46] on li "Activity" at bounding box center [803, 45] width 42 height 18
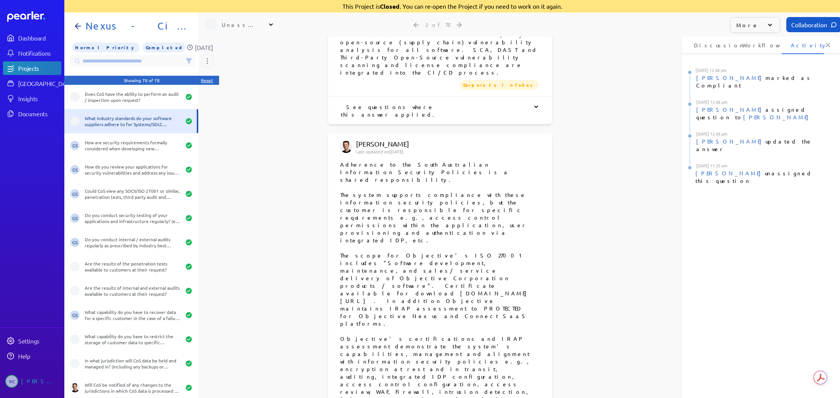
scroll to position [832, 0]
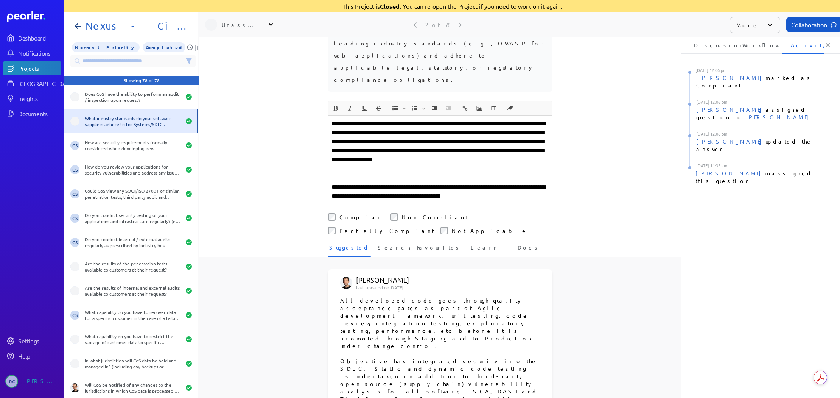
scroll to position [114, 0]
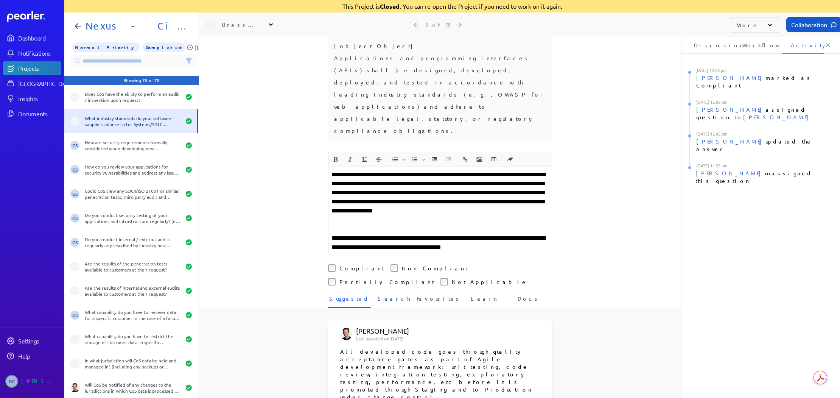
click at [393, 294] on span "Search" at bounding box center [394, 300] width 33 height 12
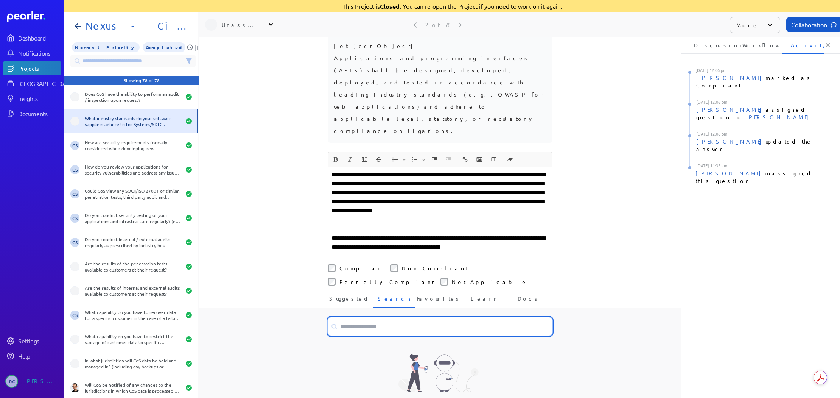
click at [406, 317] on input at bounding box center [440, 326] width 224 height 18
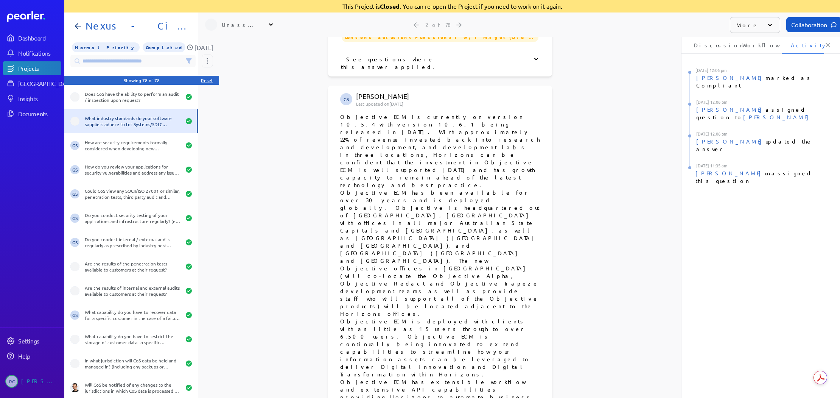
scroll to position [719, 0]
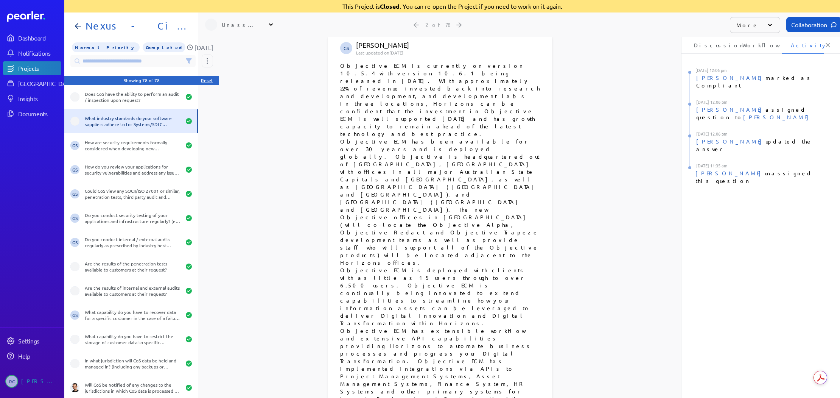
type input "******"
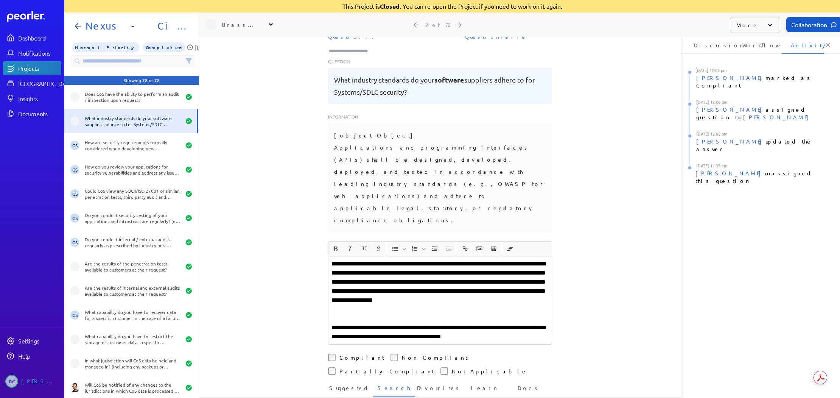
scroll to position [189, 0]
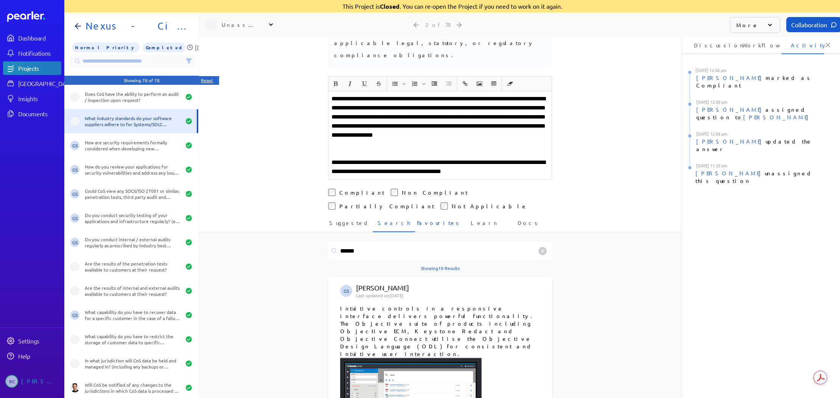
click at [443, 219] on span "Favourites" at bounding box center [439, 225] width 44 height 12
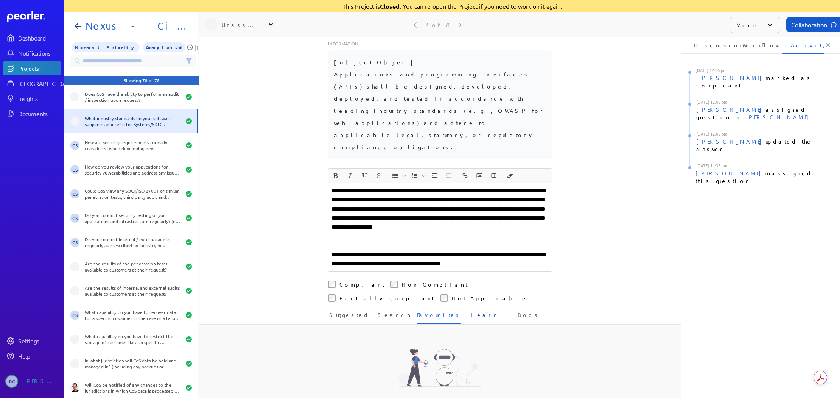
click at [486, 311] on span "Learn" at bounding box center [485, 317] width 28 height 12
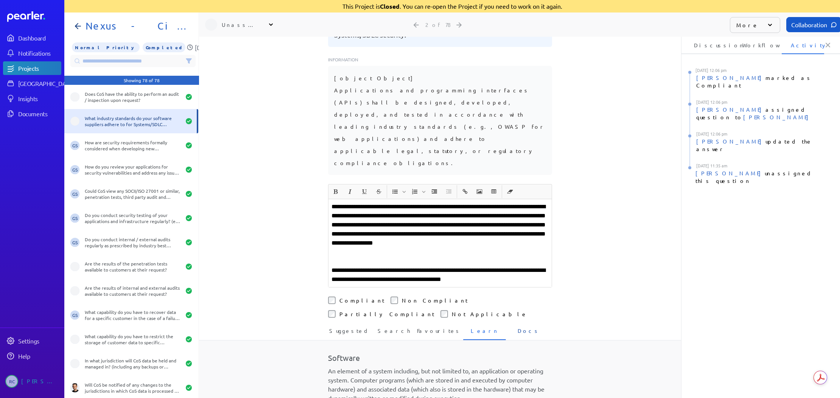
click at [530, 327] on span "Docs" at bounding box center [529, 333] width 22 height 12
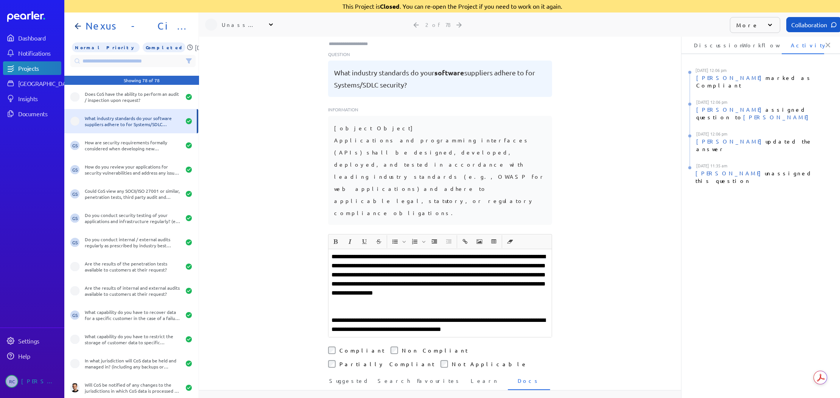
scroll to position [127, 0]
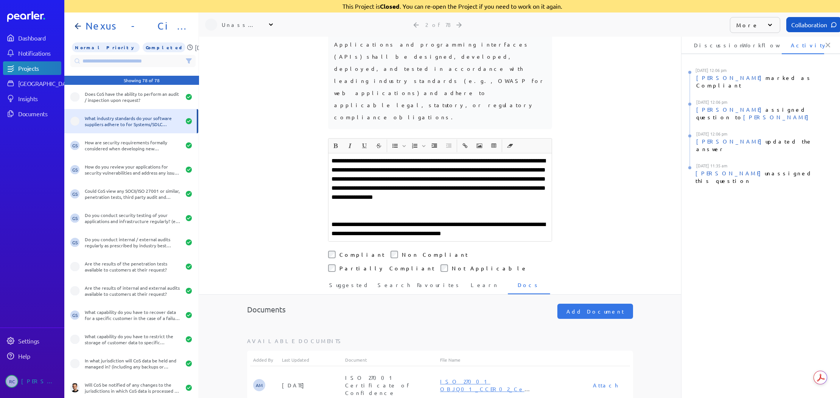
click at [468, 156] on p "**********" at bounding box center [439, 183] width 217 height 54
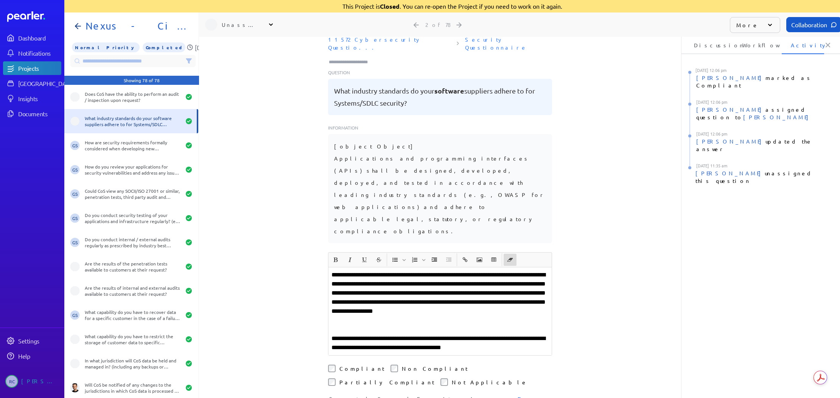
scroll to position [0, 0]
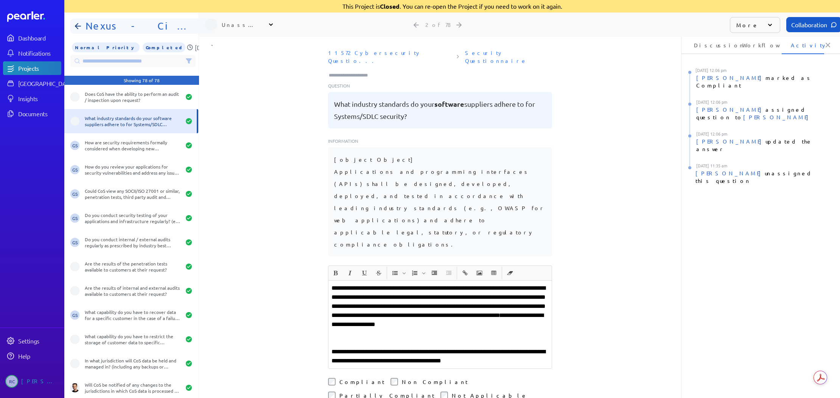
click at [81, 29] on icon at bounding box center [77, 26] width 9 height 9
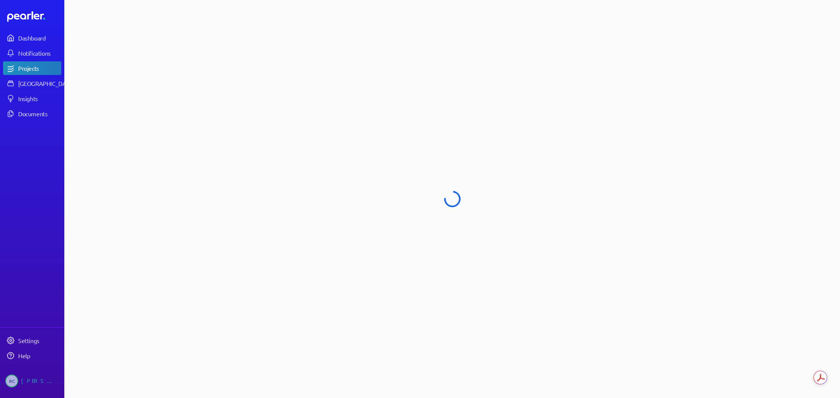
select select "******"
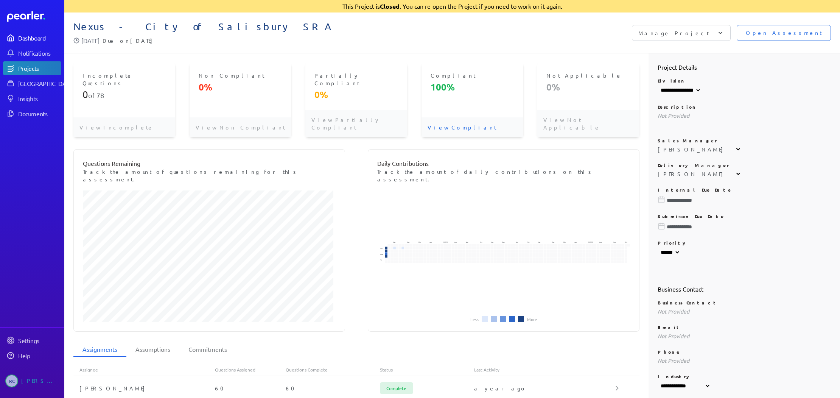
click at [35, 43] on link "Dashboard" at bounding box center [32, 38] width 58 height 14
